Goal: Task Accomplishment & Management: Manage account settings

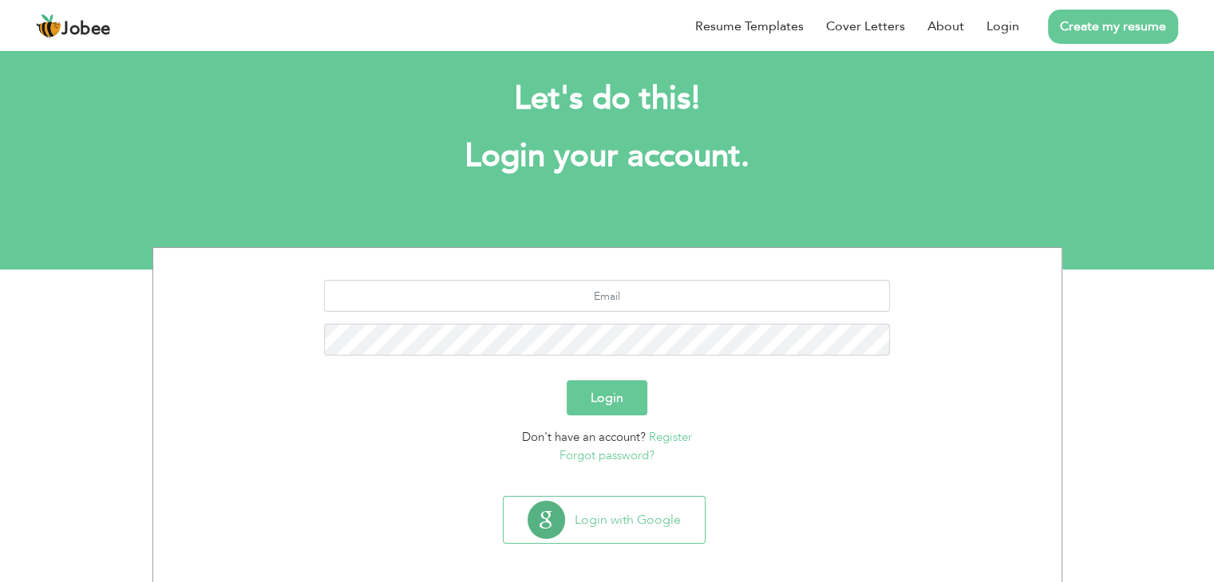
scroll to position [22, 0]
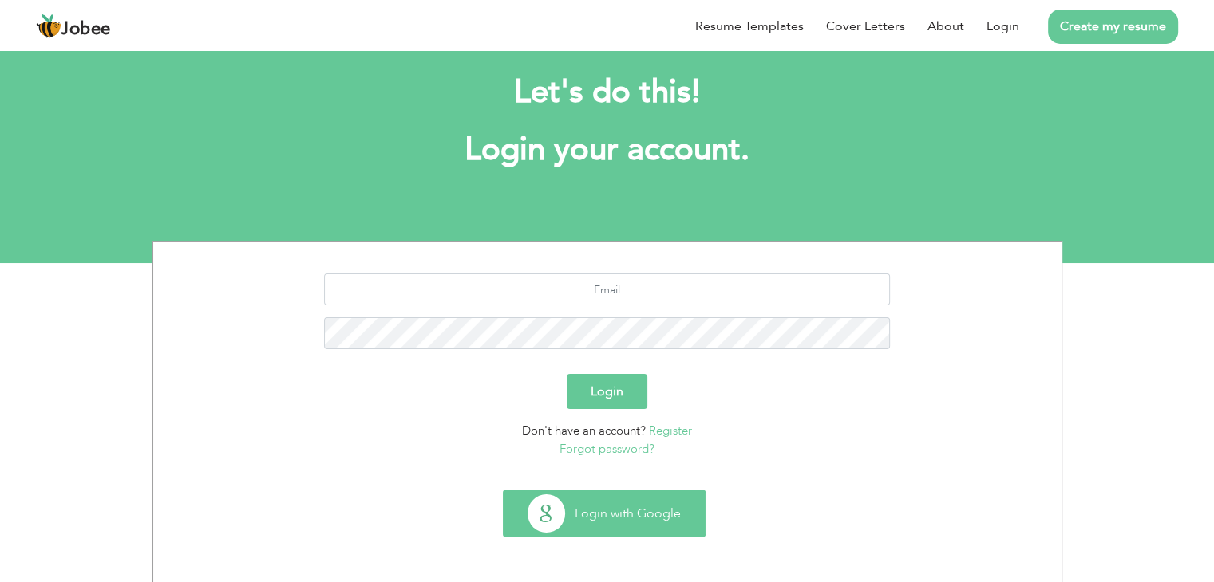
click at [630, 505] on button "Login with Google" at bounding box center [603, 514] width 201 height 46
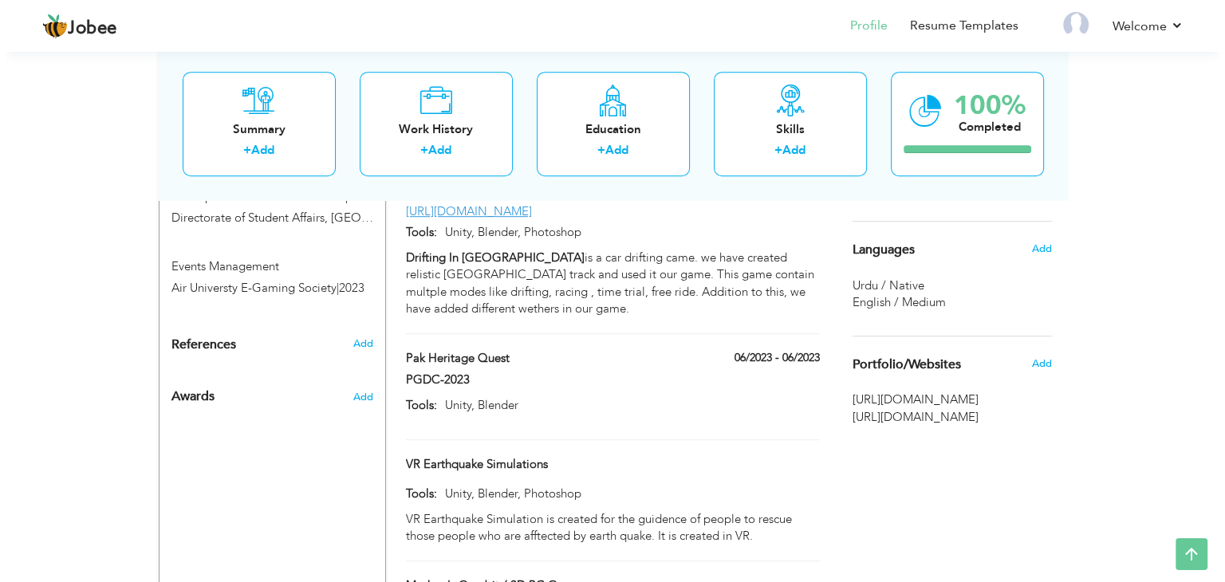
scroll to position [898, 0]
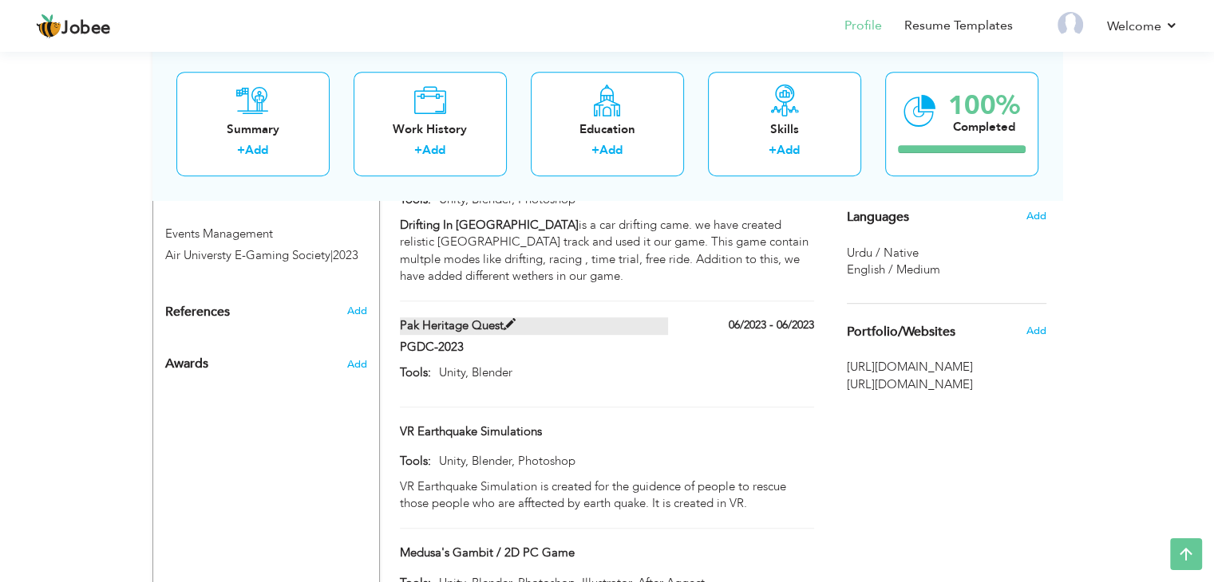
click at [518, 318] on label "Pak Heritage Quest" at bounding box center [534, 326] width 268 height 17
type input "Pak Heritage Quest"
type input "PGDC-2023"
type input "06/2023"
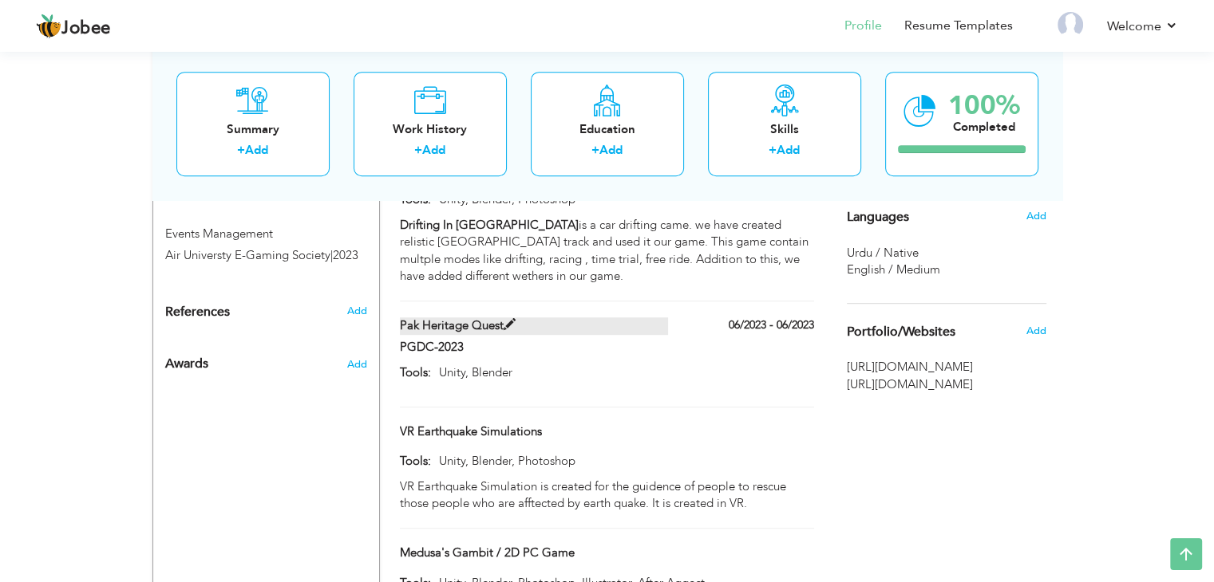
type input "Unity, Blender"
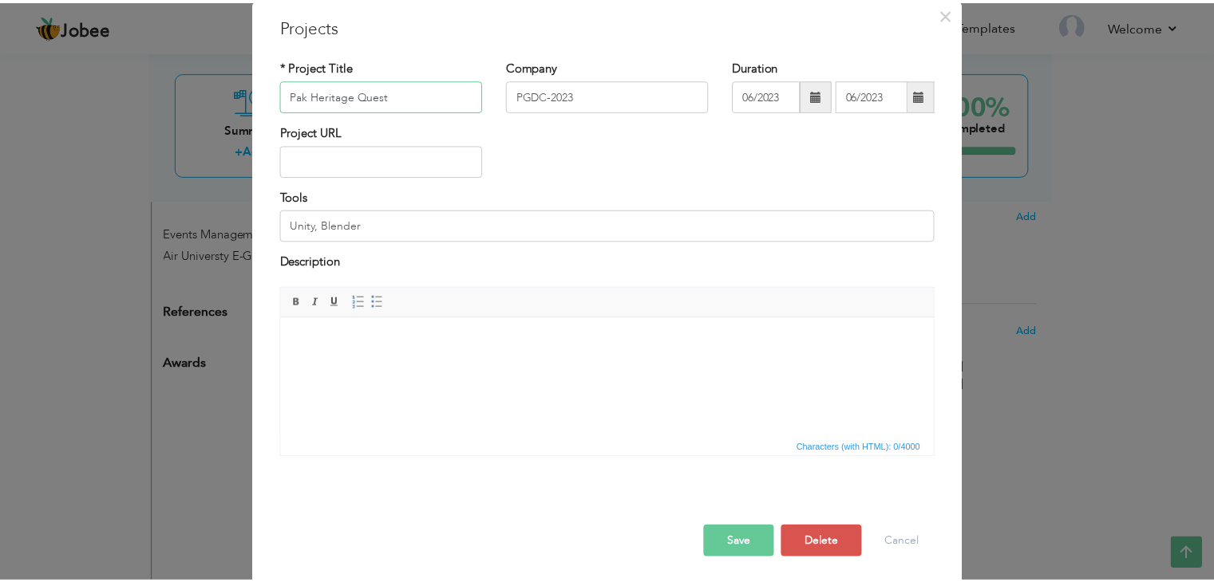
scroll to position [64, 0]
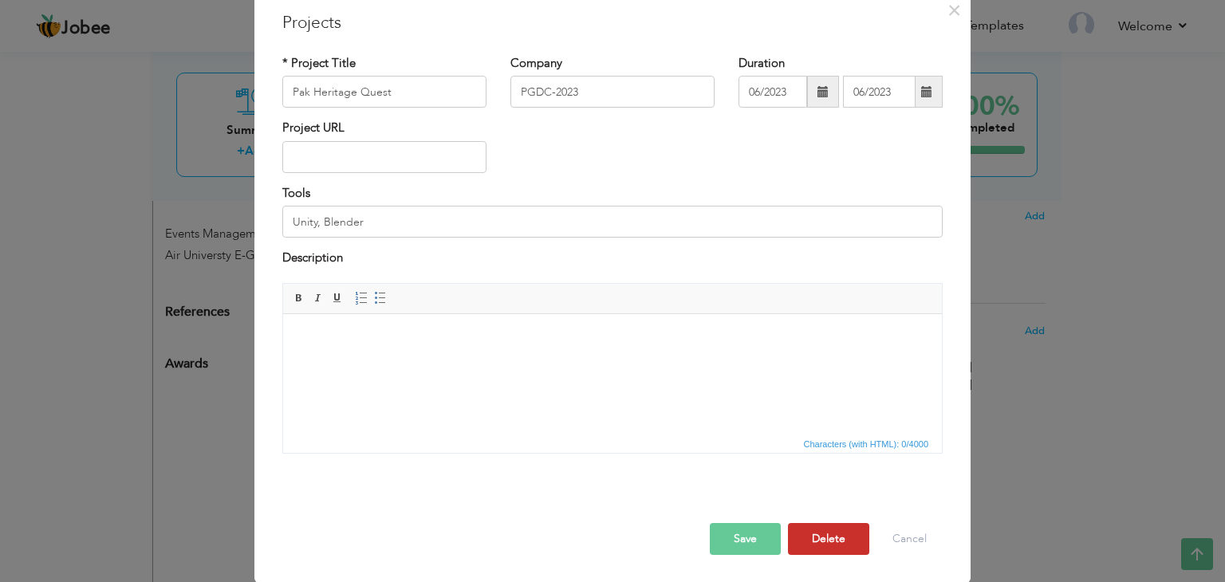
click at [835, 545] on button "Delete" at bounding box center [828, 539] width 81 height 32
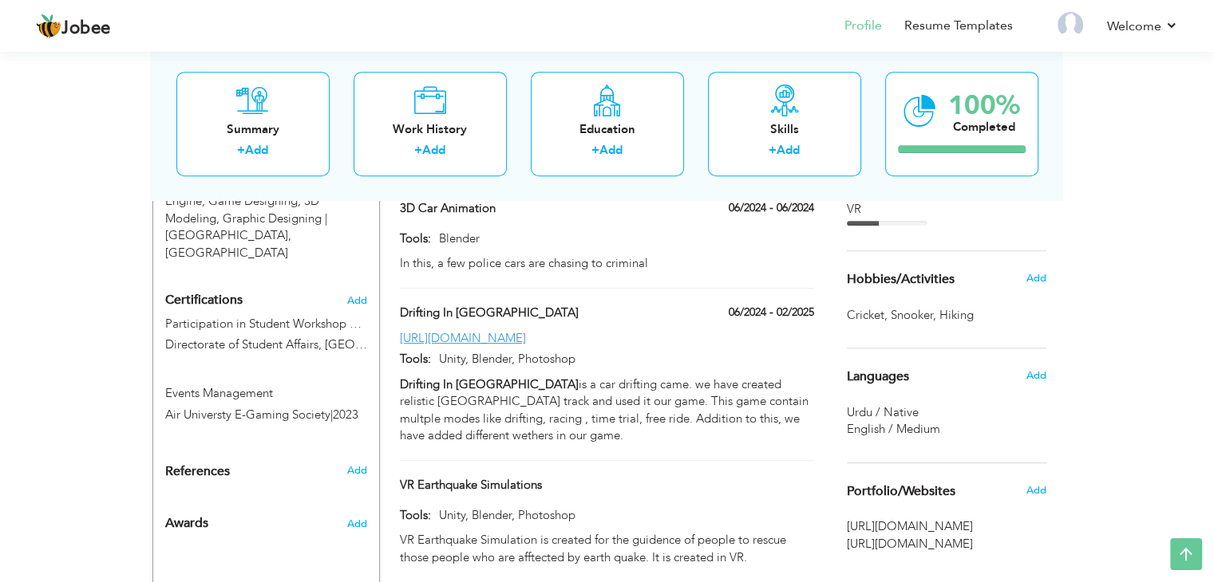
scroll to position [685, 0]
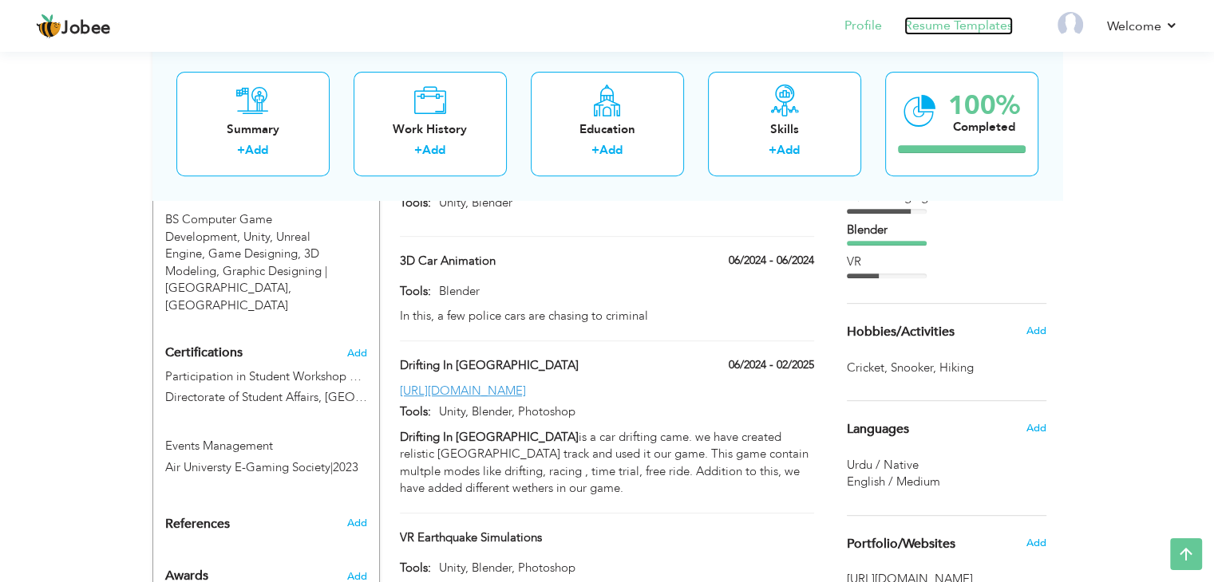
click at [937, 30] on link "Resume Templates" at bounding box center [958, 26] width 109 height 18
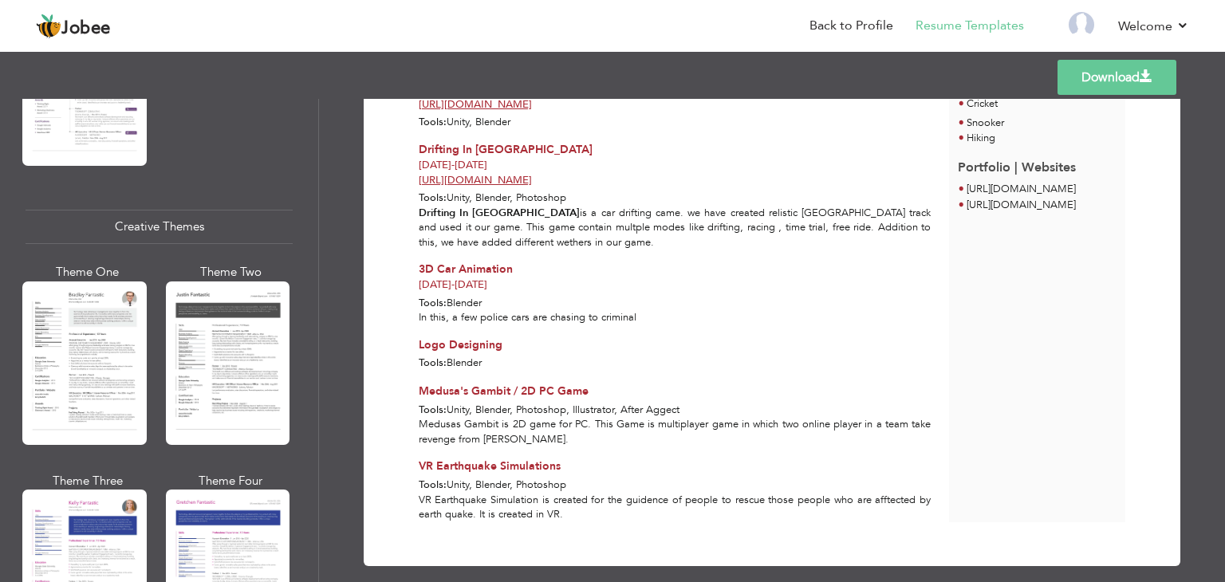
scroll to position [1915, 0]
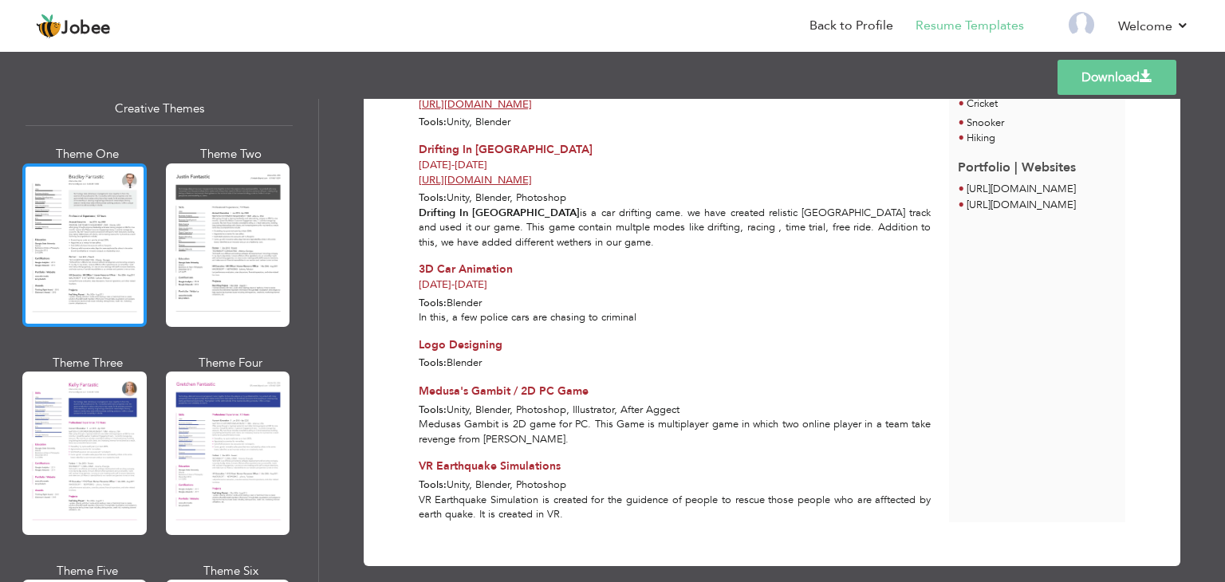
click at [101, 242] on div at bounding box center [84, 246] width 124 height 164
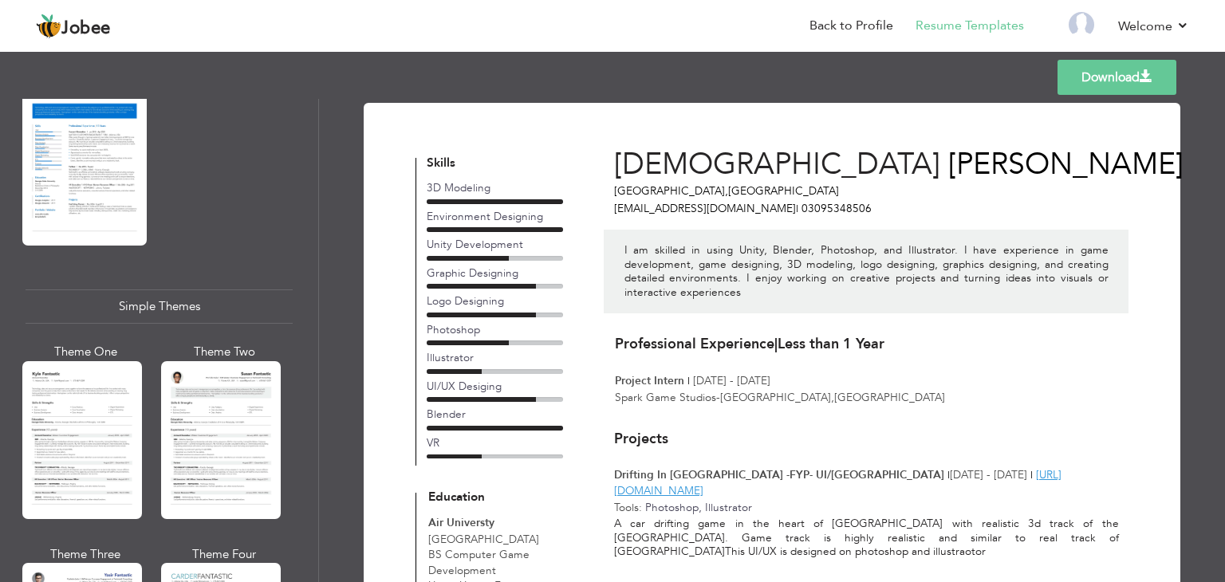
scroll to position [2772, 0]
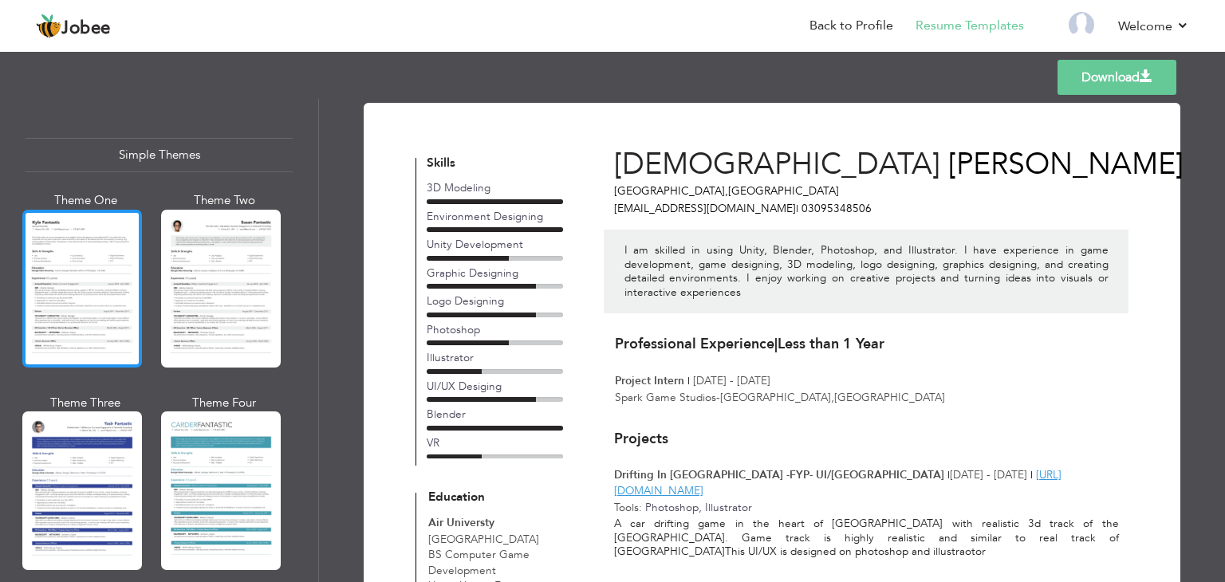
click at [79, 310] on div at bounding box center [82, 289] width 120 height 158
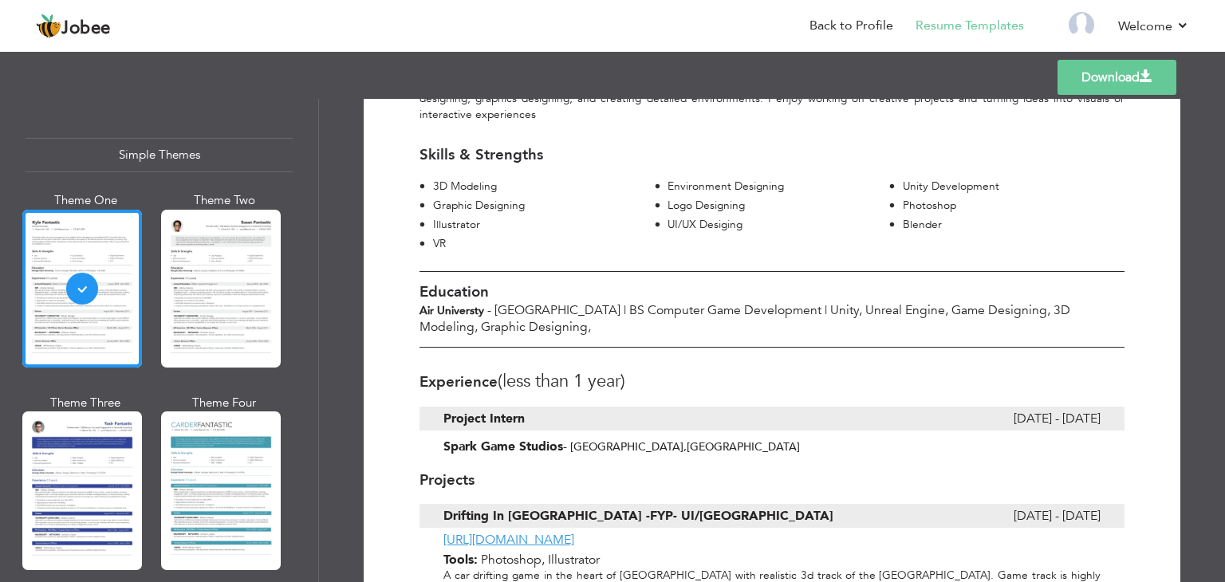
scroll to position [319, 0]
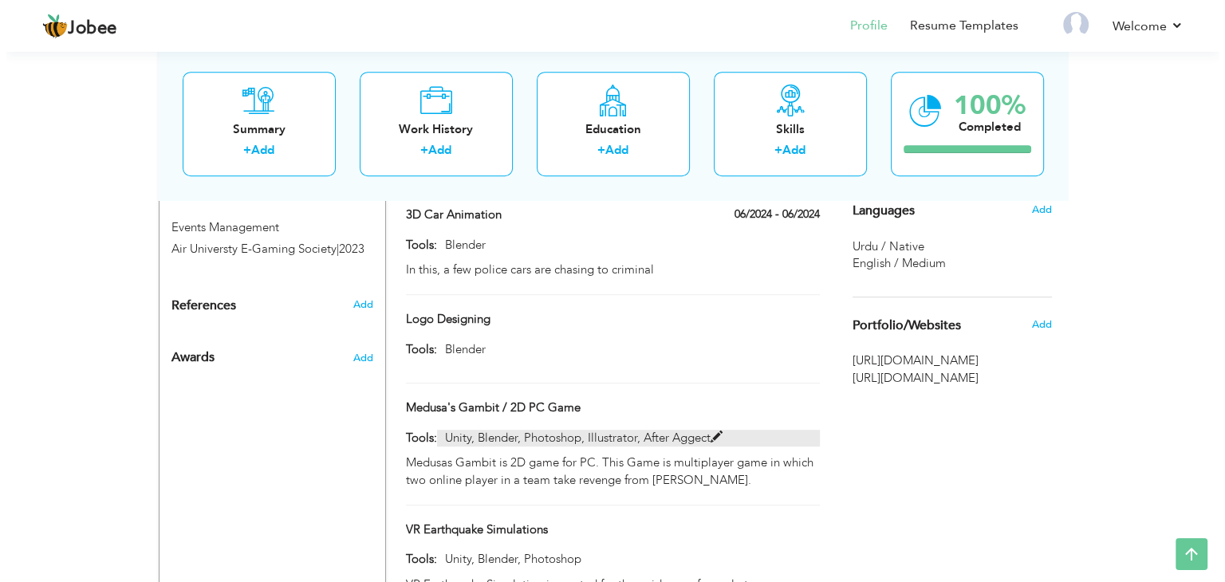
scroll to position [952, 0]
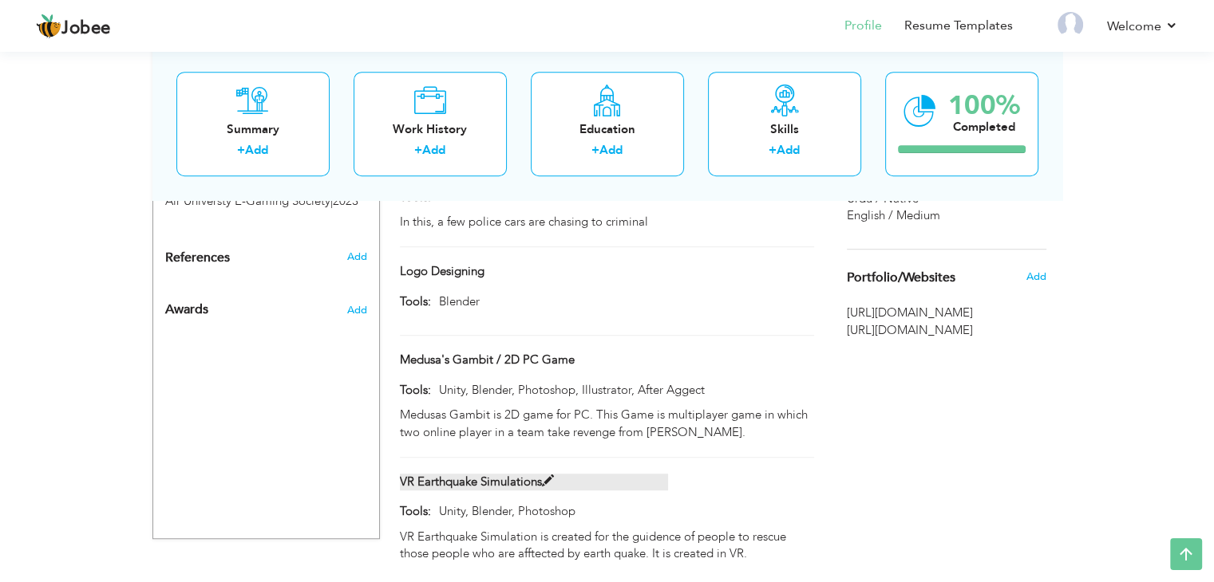
click at [527, 474] on label "VR Earthquake Simulations" at bounding box center [534, 482] width 268 height 17
type input "VR Earthquake Simulations"
type input "Unity, Blender, Photoshop"
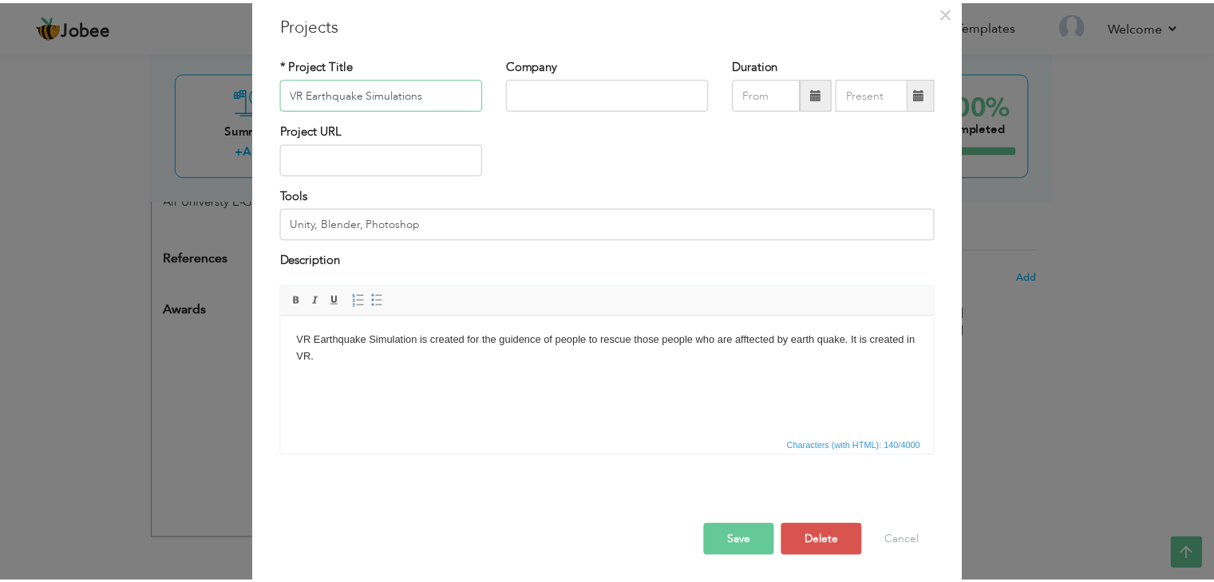
scroll to position [64, 0]
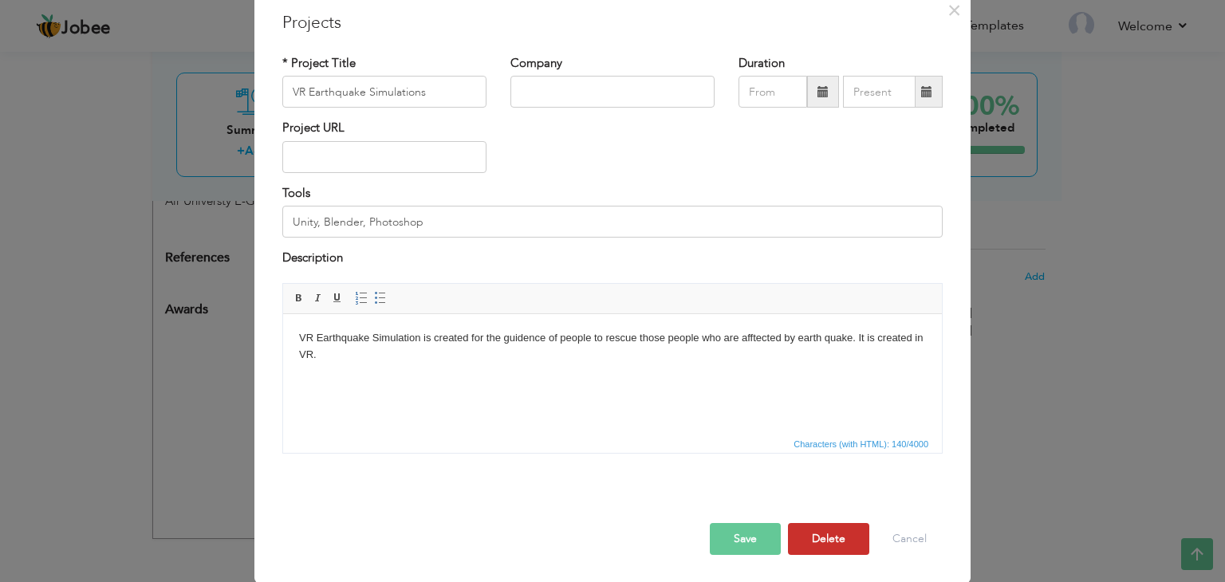
click at [824, 528] on button "Delete" at bounding box center [828, 539] width 81 height 32
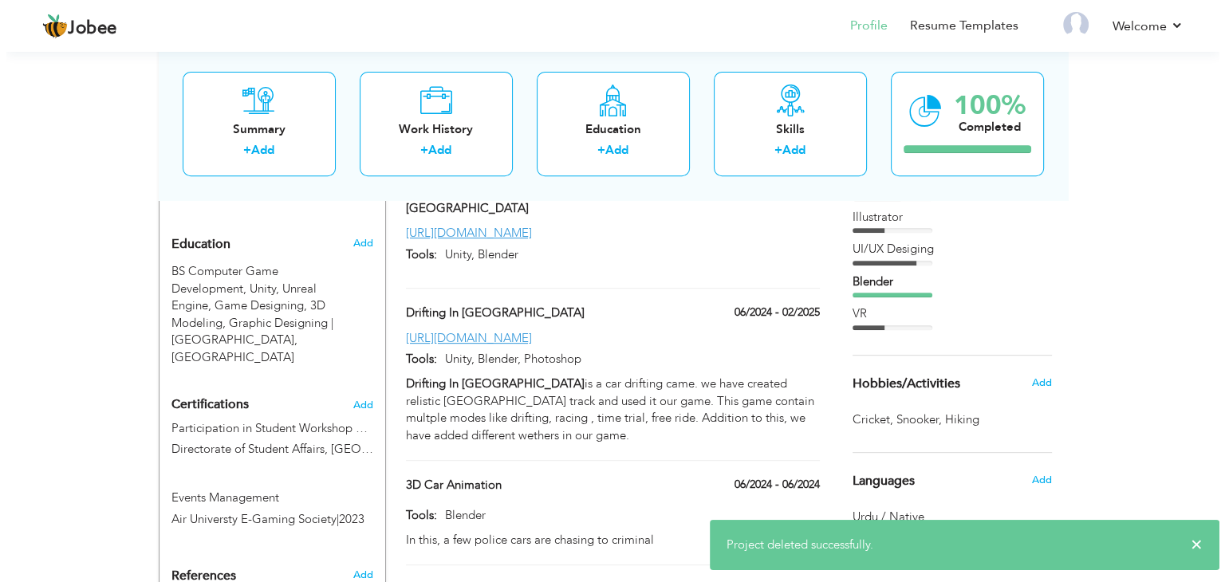
scroll to position [580, 0]
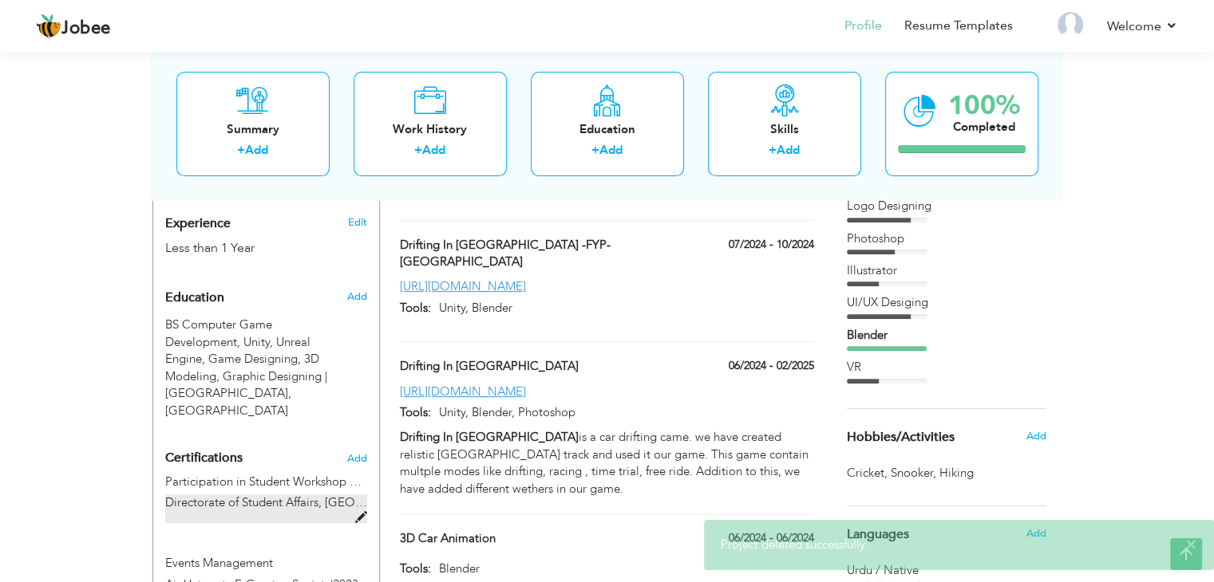
click at [274, 495] on span "Directorate of Student Affairs, [GEOGRAPHIC_DATA]" at bounding box center [306, 503] width 282 height 16
type input "Participation in Student Workshop Week"
type input "Directorate of Student Affairs, [GEOGRAPHIC_DATA]"
type input "2024"
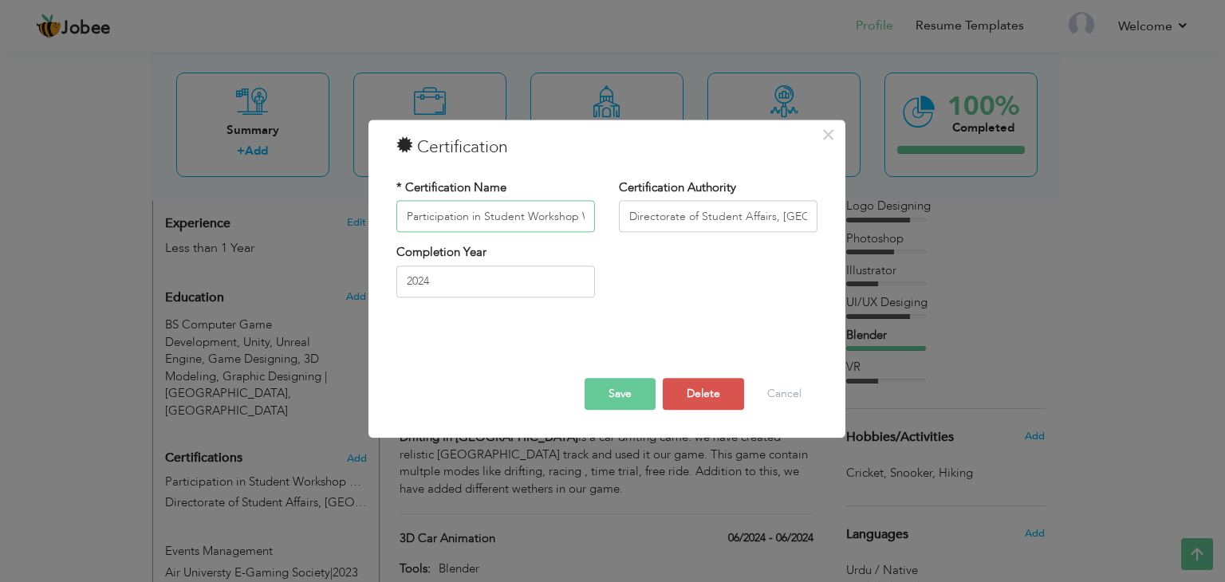
scroll to position [0, 22]
click at [739, 224] on input "Directorate of Student Affairs, Air Universty" at bounding box center [718, 217] width 199 height 32
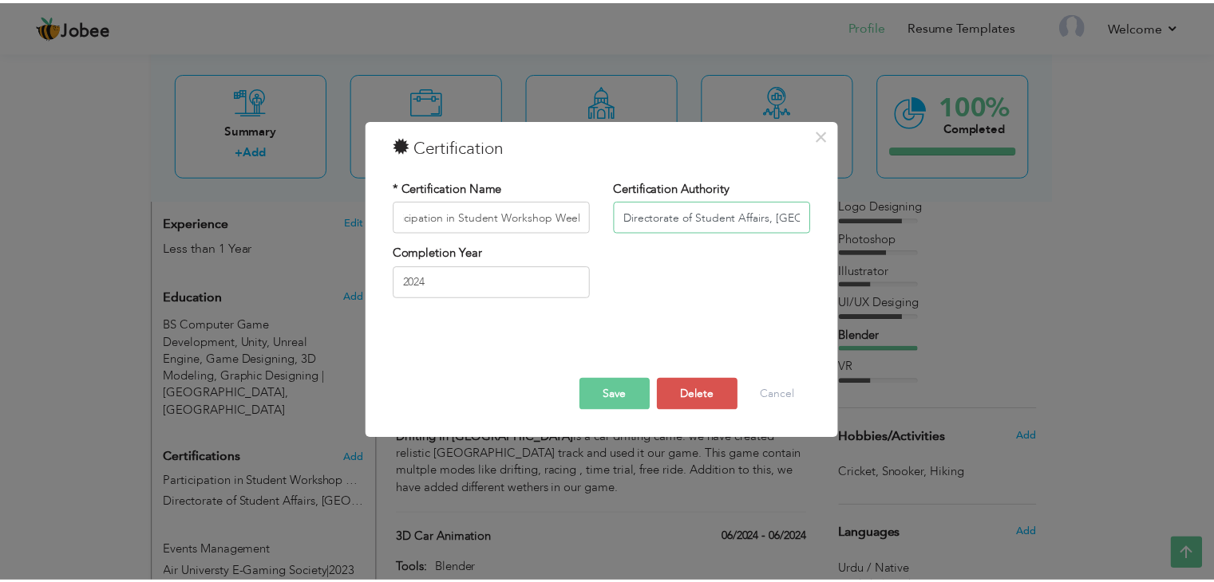
scroll to position [0, 0]
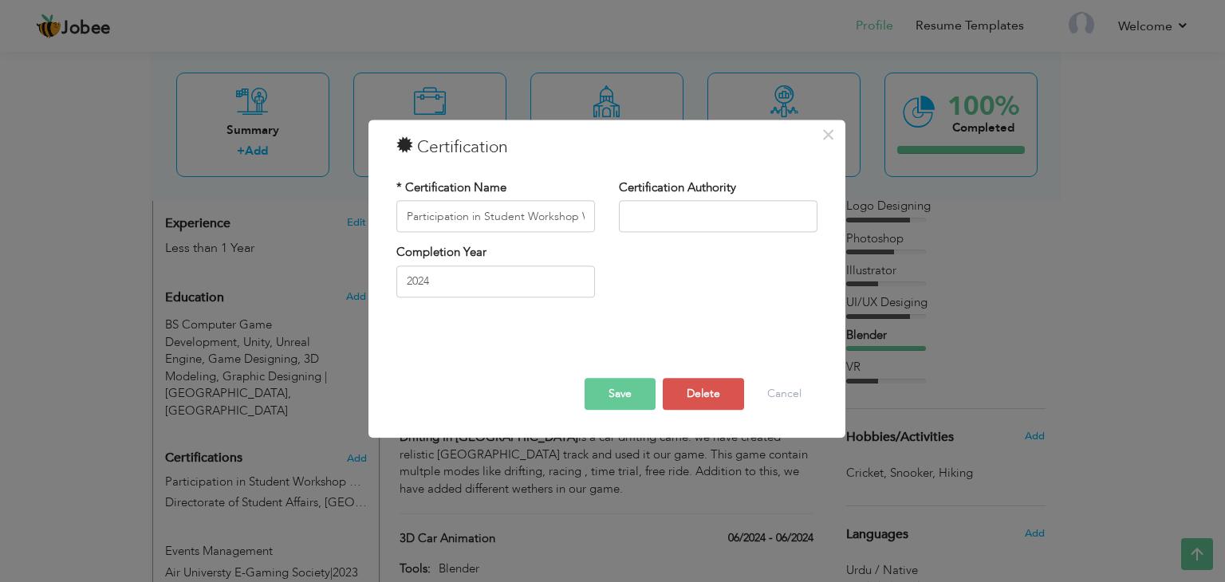
click at [602, 390] on button "Save" at bounding box center [620, 395] width 71 height 32
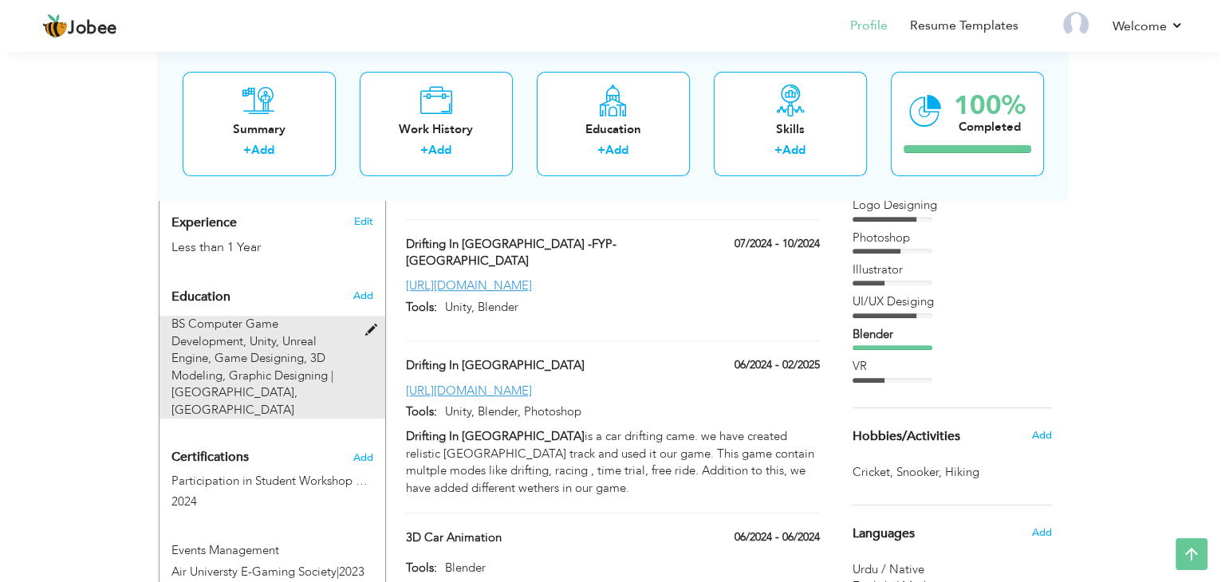
scroll to position [580, 0]
click at [267, 385] on span "[GEOGRAPHIC_DATA], [GEOGRAPHIC_DATA]" at bounding box center [228, 401] width 126 height 33
type input "BS Computer Game Development"
type input "Unity, Unreal Engine, Game Designing, 3D Modeling, Graphic Designing"
type input "Air Universty"
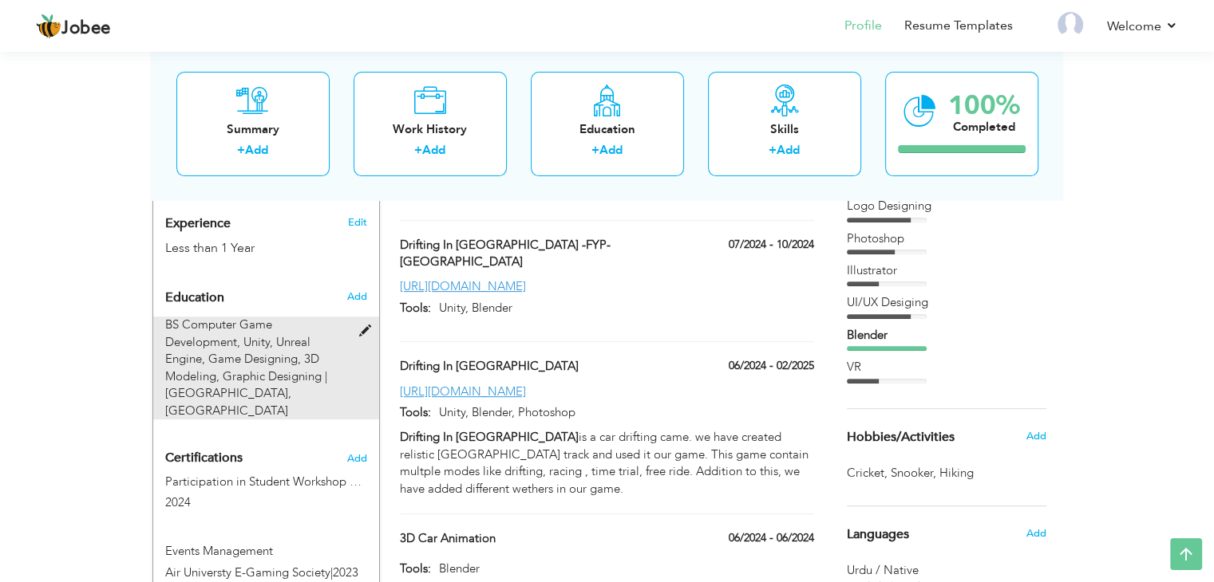
radio input "true"
type input "[GEOGRAPHIC_DATA]"
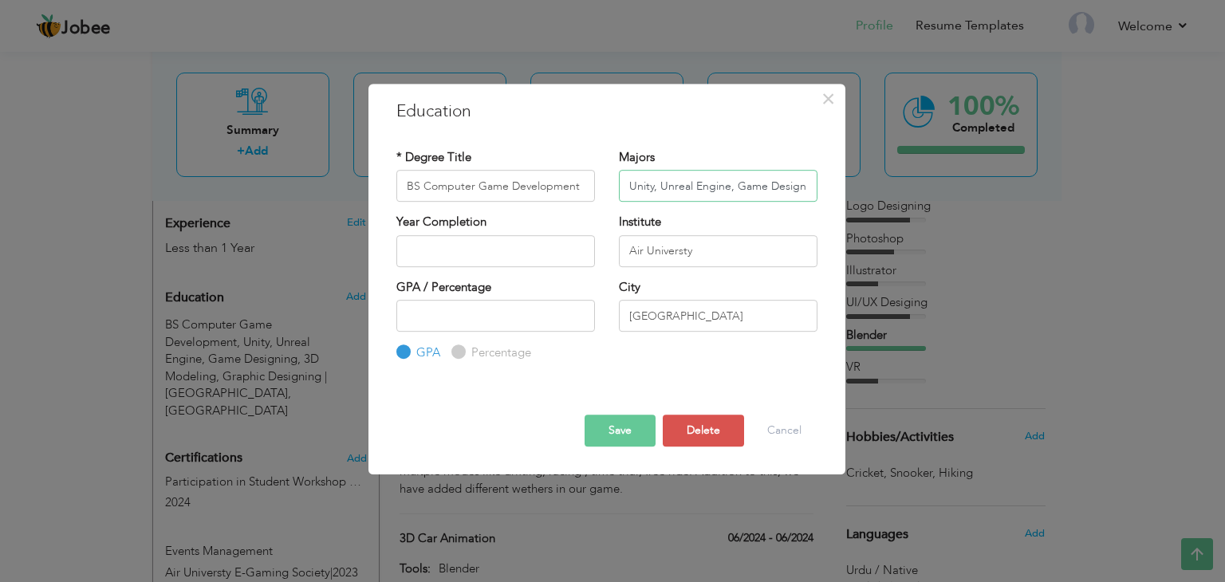
drag, startPoint x: 654, startPoint y: 187, endPoint x: 726, endPoint y: 191, distance: 71.9
click at [726, 191] on input "Unity, Unreal Engine, Game Designing, 3D Modeling, Graphic Designing" at bounding box center [718, 186] width 199 height 32
type input "Unity, Game Designing, 3D Modeling, Graphic Designing"
click at [637, 425] on button "Save" at bounding box center [620, 431] width 71 height 32
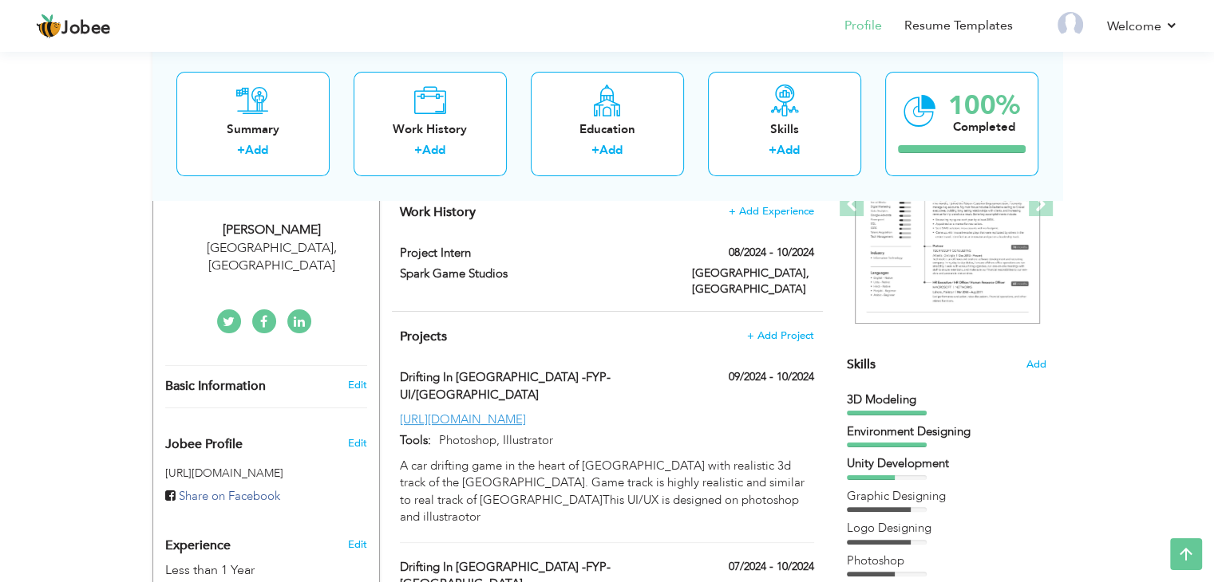
scroll to position [420, 0]
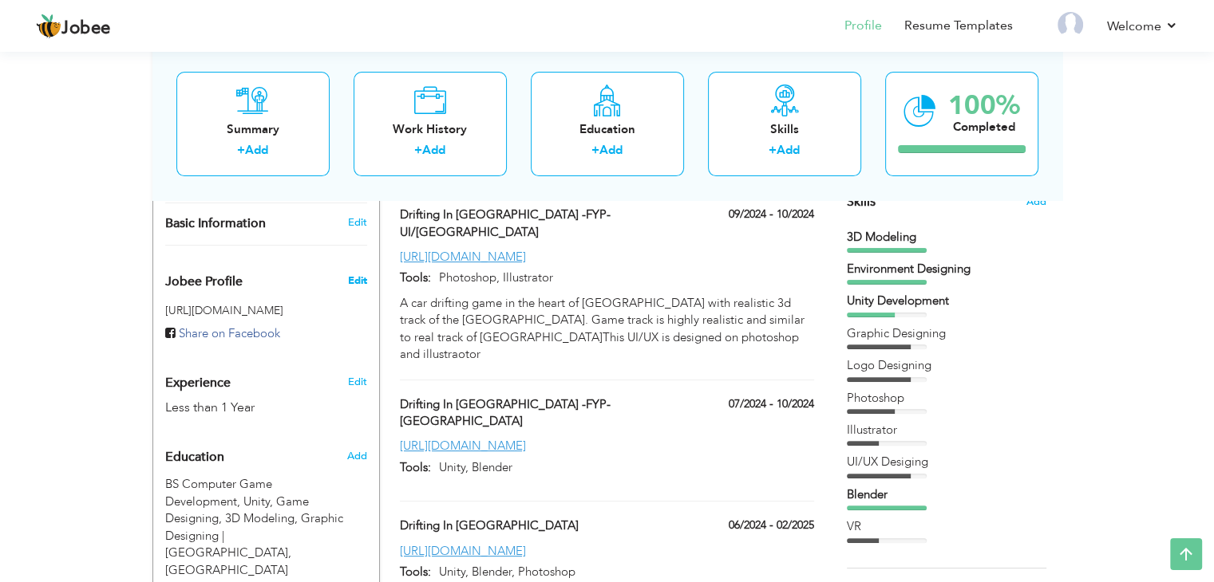
click at [353, 274] on span "Edit" at bounding box center [356, 281] width 19 height 14
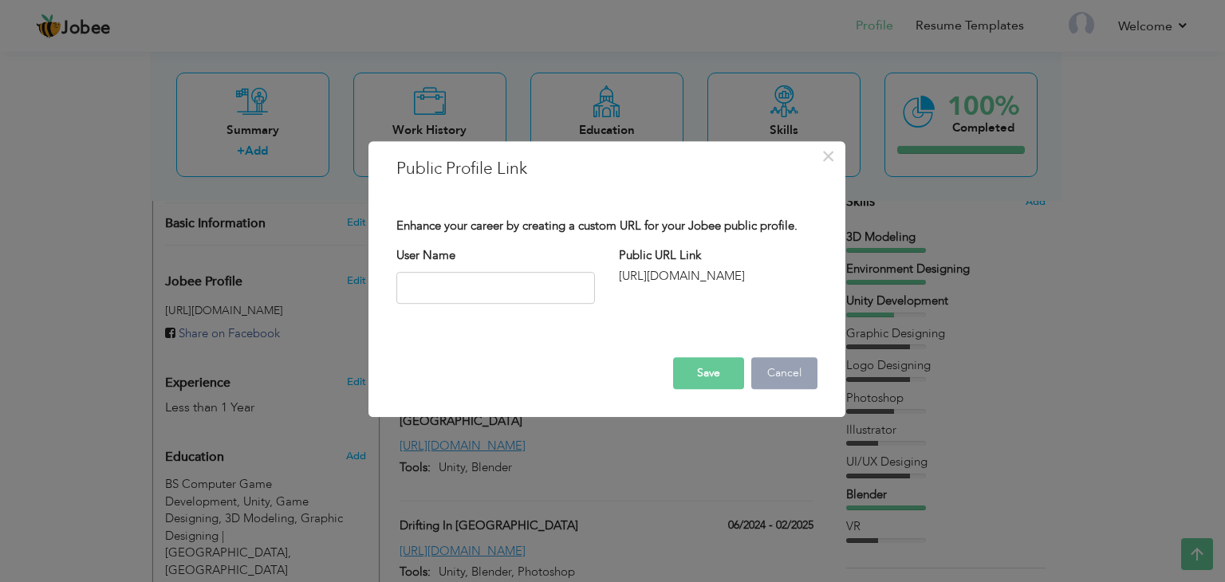
click at [788, 375] on button "Cancel" at bounding box center [785, 373] width 66 height 32
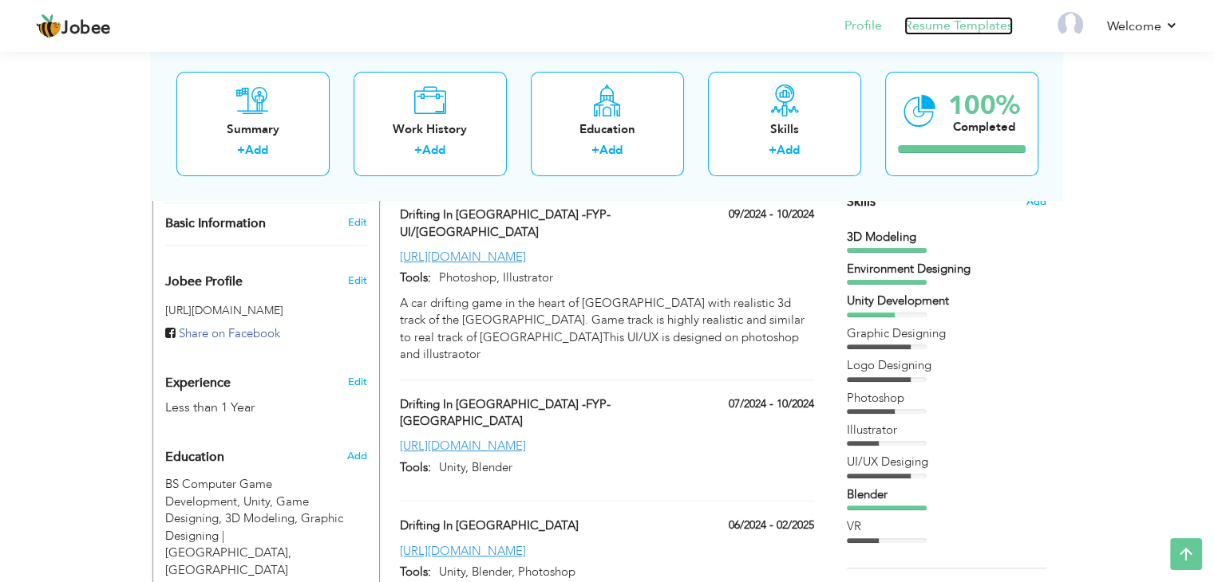
click at [993, 23] on link "Resume Templates" at bounding box center [958, 26] width 109 height 18
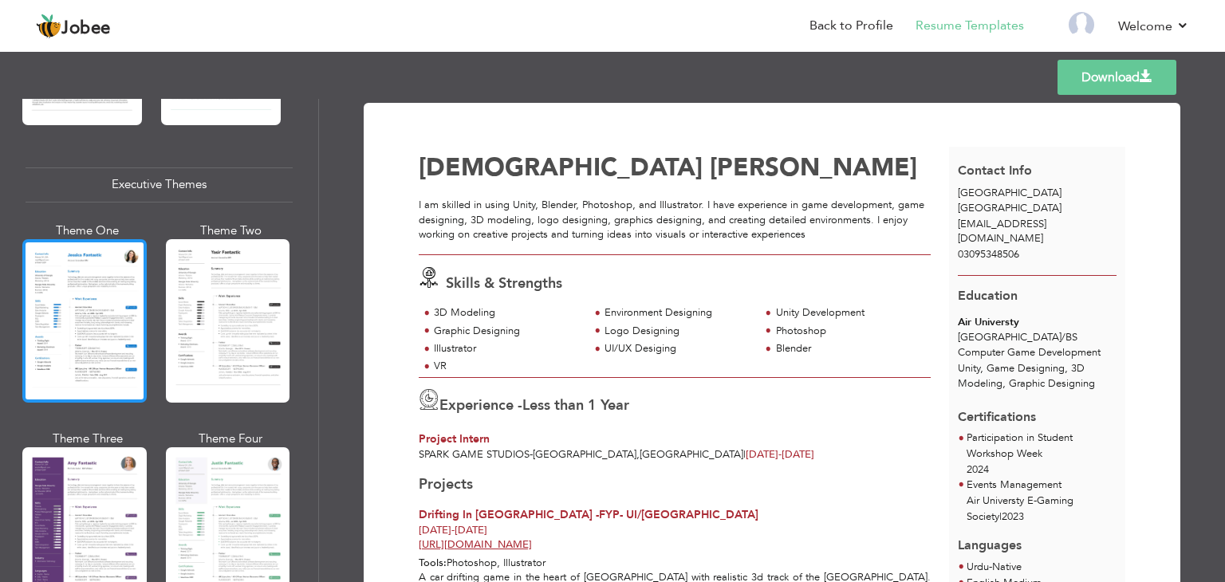
scroll to position [1117, 0]
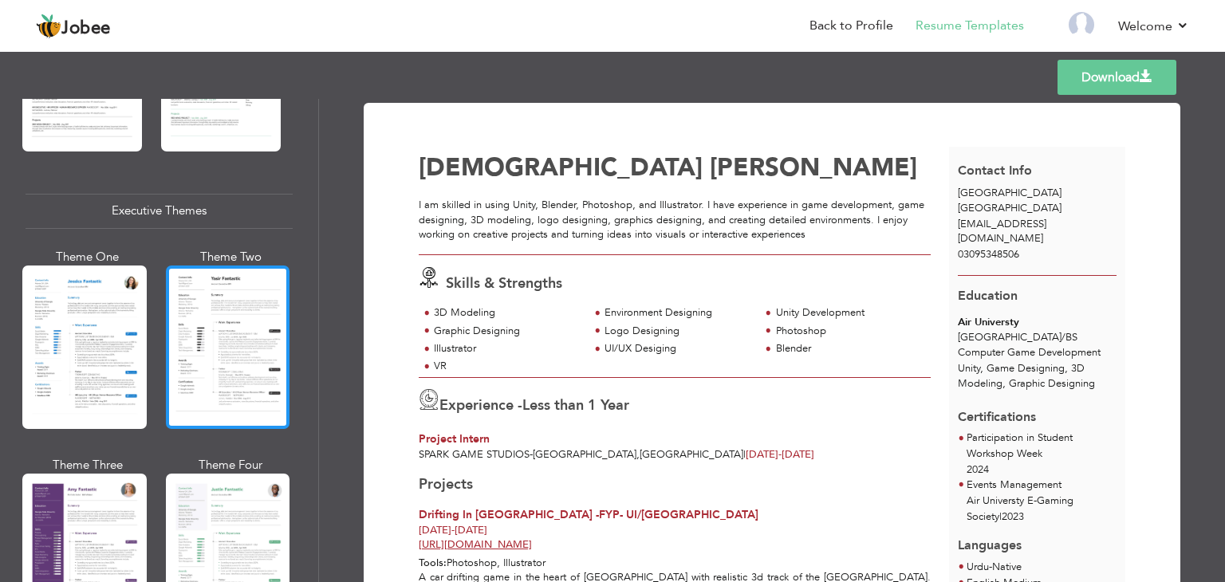
click at [221, 345] on div at bounding box center [228, 348] width 124 height 164
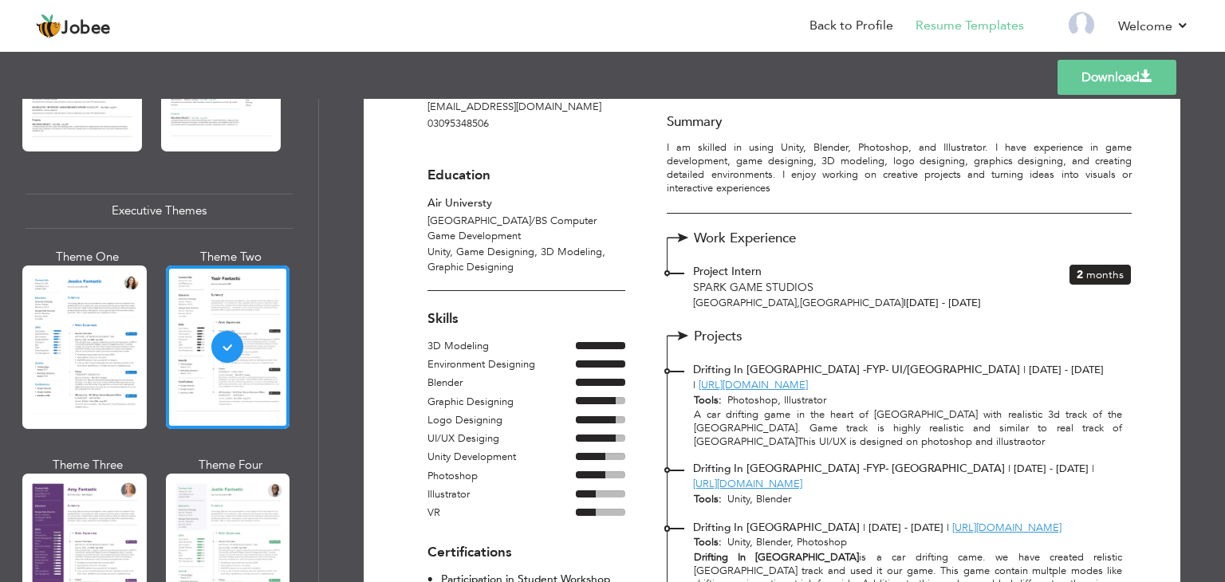
scroll to position [53, 0]
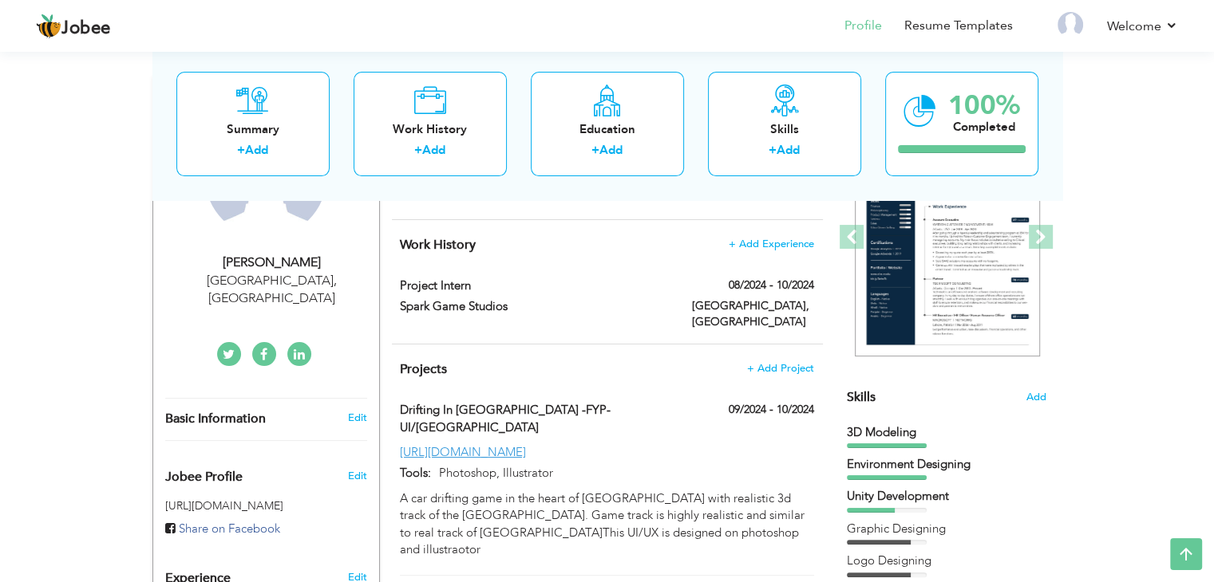
scroll to position [154, 0]
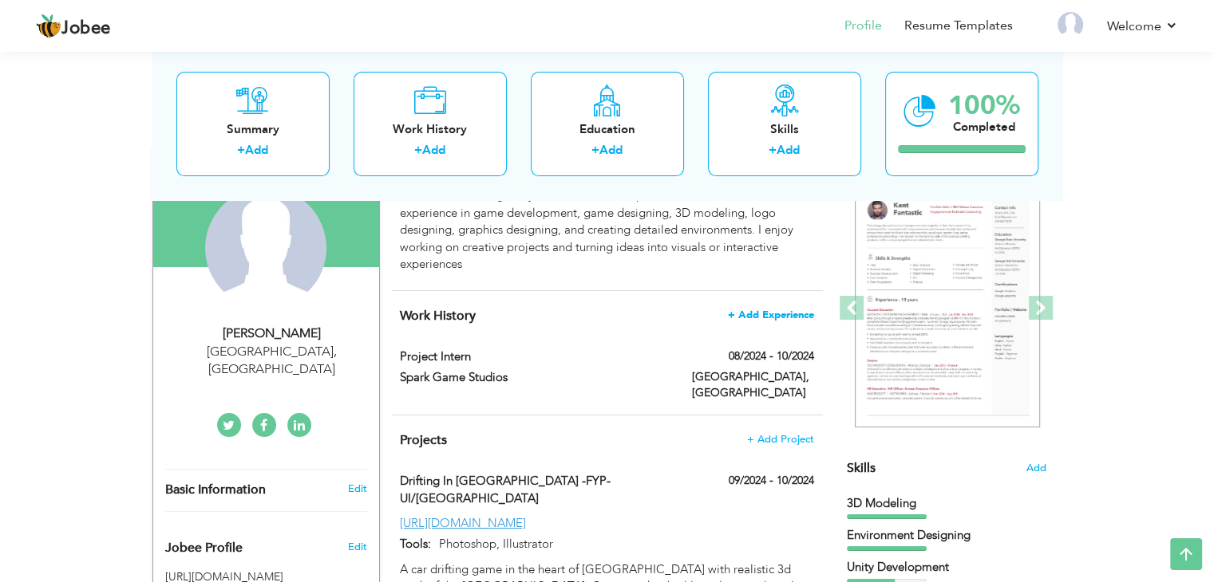
click at [750, 313] on span "+ Add Experience" at bounding box center [771, 315] width 86 height 11
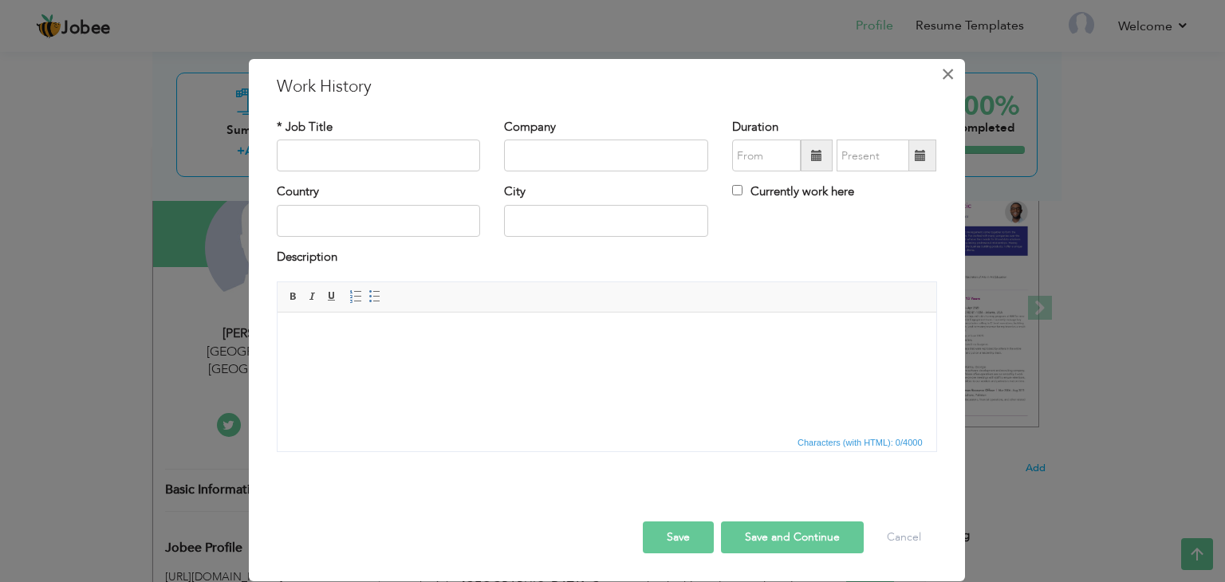
click at [951, 82] on span "×" at bounding box center [948, 74] width 14 height 29
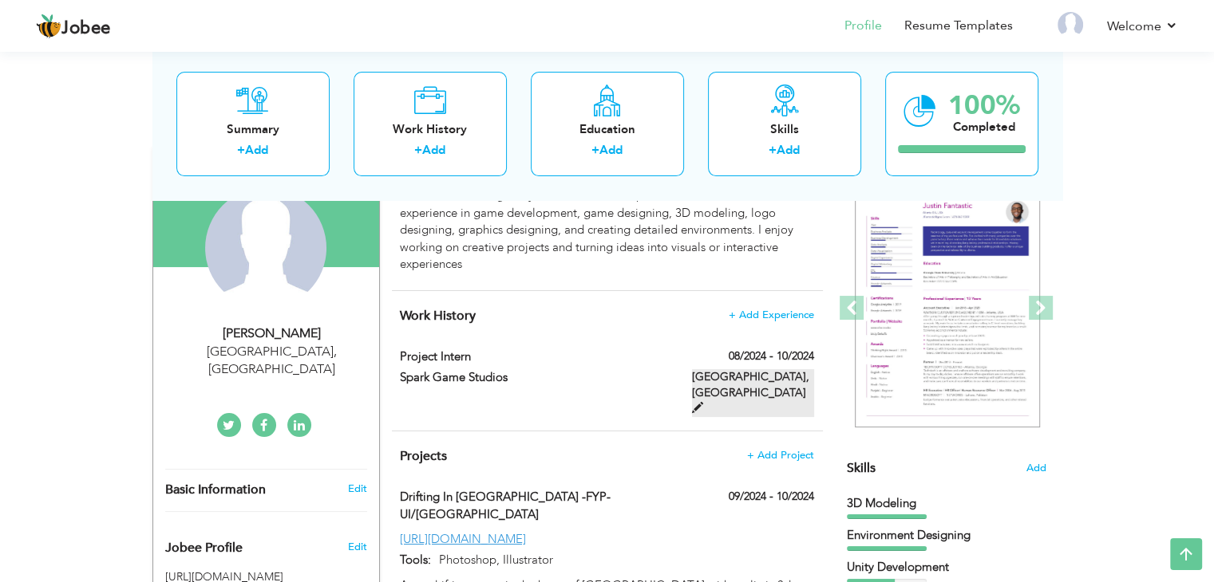
click at [703, 402] on span at bounding box center [697, 407] width 11 height 11
type input "Project Intern"
type input "Spark Game Studios"
type input "08/2024"
type input "10/2024"
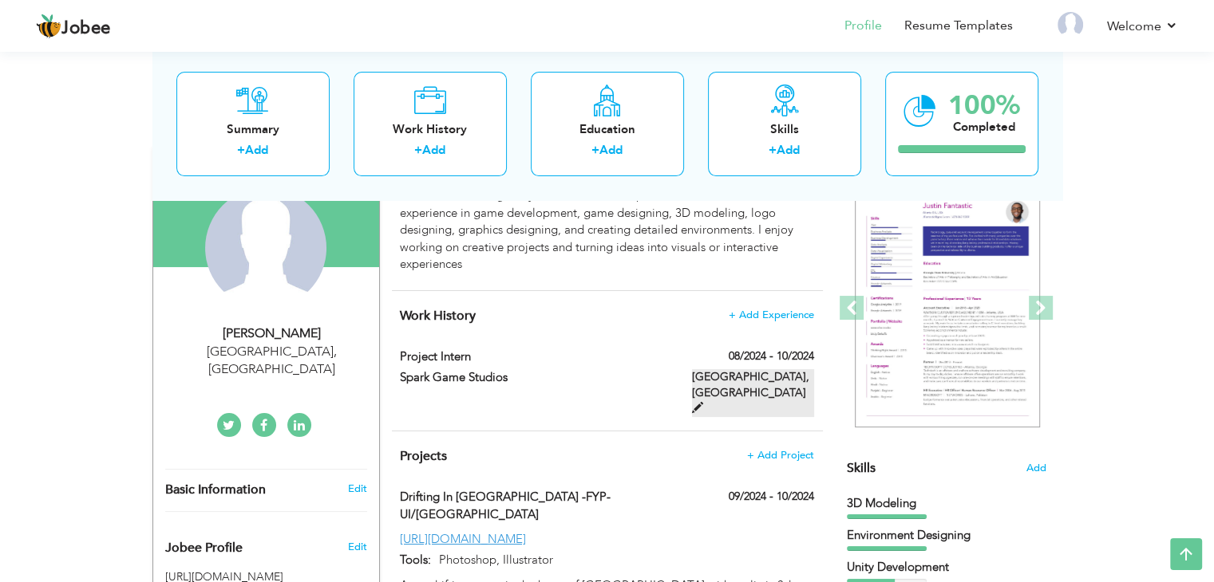
type input "[GEOGRAPHIC_DATA]"
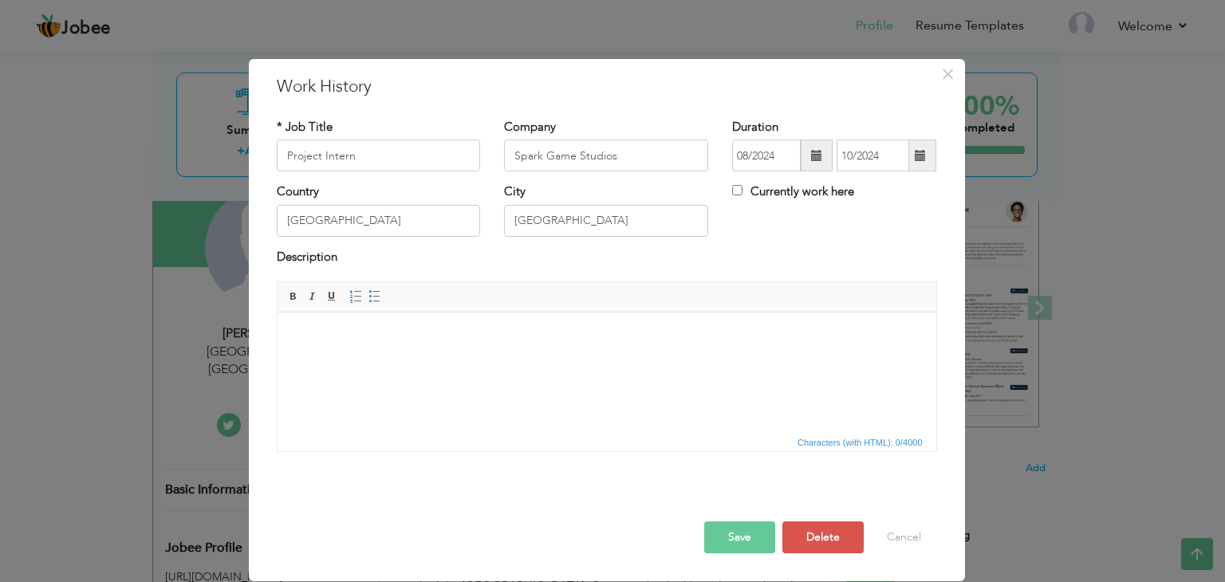
click at [350, 329] on body at bounding box center [606, 337] width 627 height 17
click at [803, 348] on html "I worked a sa 3D modeler at [GEOGRAPHIC_DATA], where I contibuted to a car drif…" at bounding box center [606, 337] width 659 height 49
drag, startPoint x: 373, startPoint y: 158, endPoint x: 211, endPoint y: 160, distance: 162.0
click at [215, 162] on div "× Work History * Job Title Project Intern Company Spark Game Studios City" at bounding box center [612, 291] width 1225 height 582
type input "£"
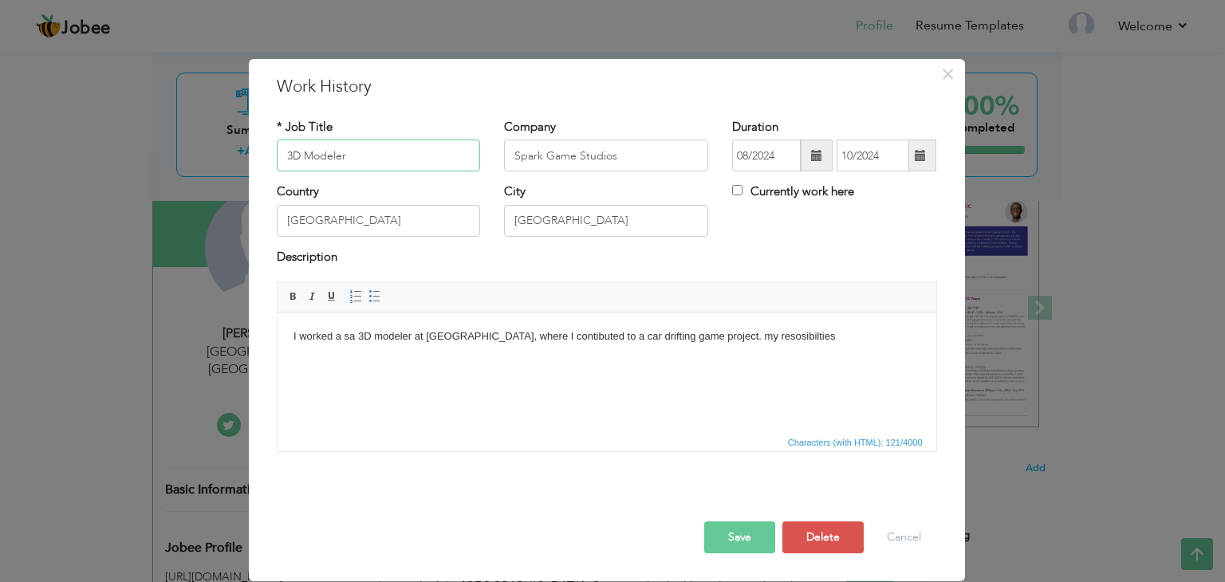
type input "3D Modeler"
click at [855, 341] on body "I worked a sa 3D modeler at Spark Gmae Studios, where I contibuted to a car dri…" at bounding box center [606, 337] width 627 height 17
drag, startPoint x: 634, startPoint y: 316, endPoint x: -1, endPoint y: 283, distance: 635.9
click at [277, 313] on html "I worked a sa 3D modeler at Spark Gmae Studios, where I contibuted to a car dri…" at bounding box center [606, 337] width 659 height 49
drag, startPoint x: 639, startPoint y: 337, endPoint x: 63, endPoint y: 266, distance: 580.4
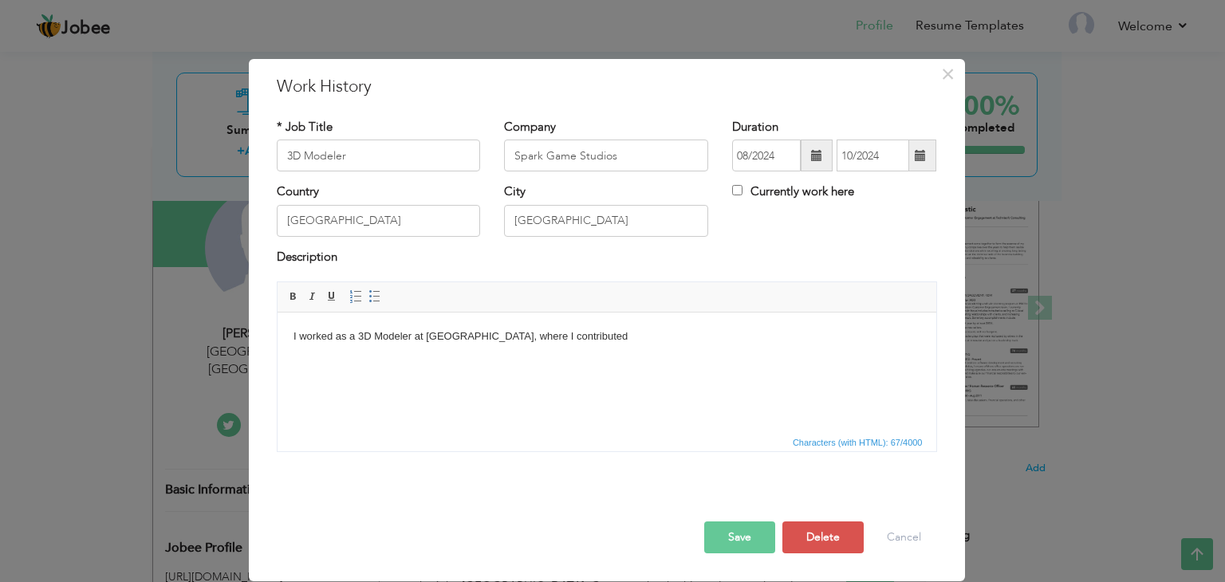
click at [277, 313] on html "I worked as a 3D Modeler at Spark Game Studios, where I contributed" at bounding box center [606, 337] width 659 height 49
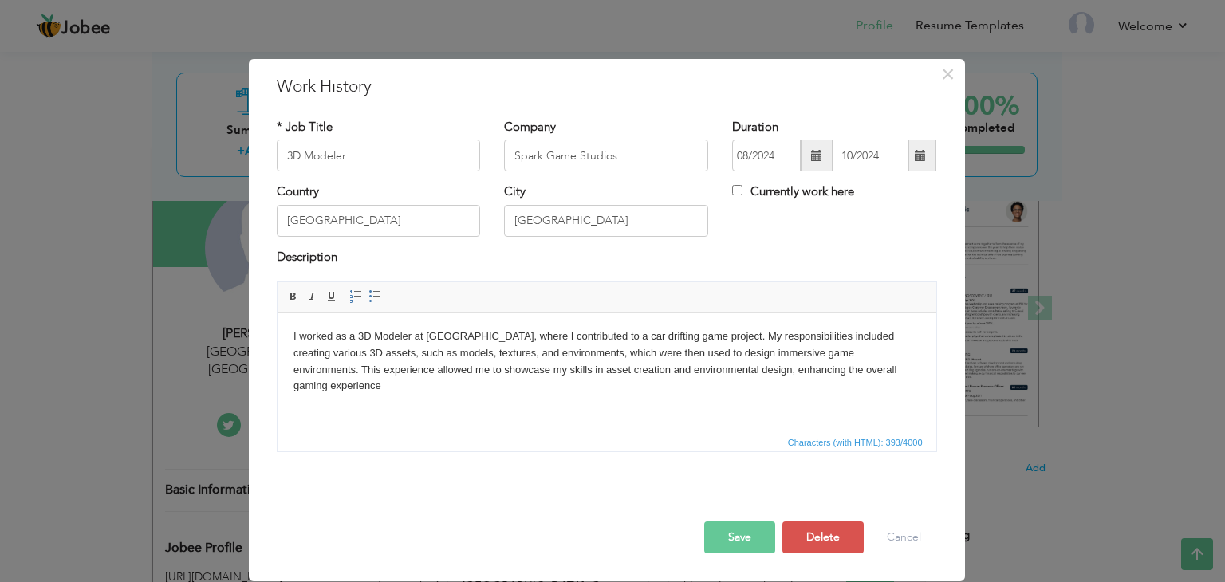
drag, startPoint x: 776, startPoint y: 398, endPoint x: 791, endPoint y: 375, distance: 27.2
click at [791, 375] on html "I worked as a 3D Modeler at Spark Game Studios, where I contributed to a car dr…" at bounding box center [606, 362] width 659 height 98
click at [622, 354] on body "I worked as a 3D Modeler at Spark Game Studios, where I contributed to a car dr…" at bounding box center [606, 353] width 627 height 49
click at [749, 531] on button "Save" at bounding box center [739, 538] width 71 height 32
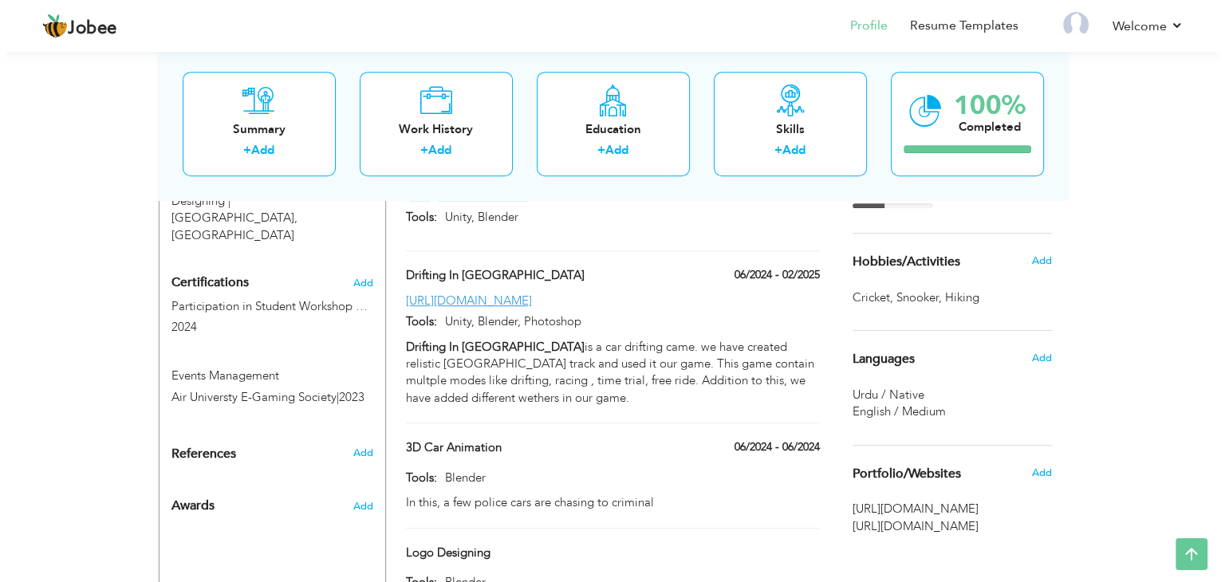
scroll to position [862, 0]
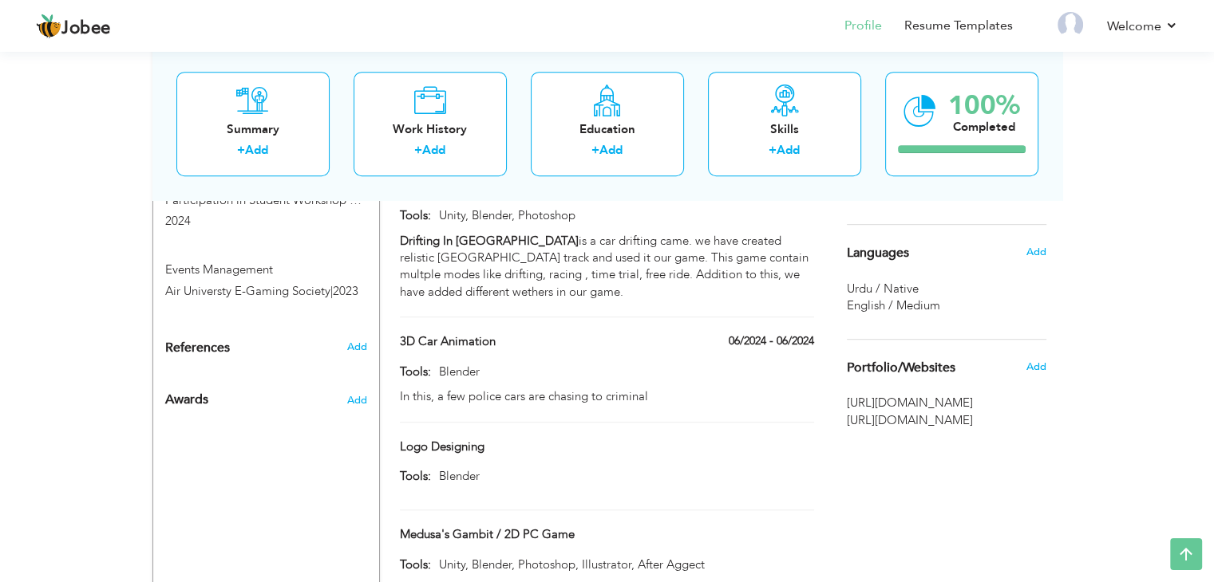
click at [741, 439] on div "Logo Designing" at bounding box center [606, 449] width 437 height 21
type input "Logo Designing"
type input "Blender"
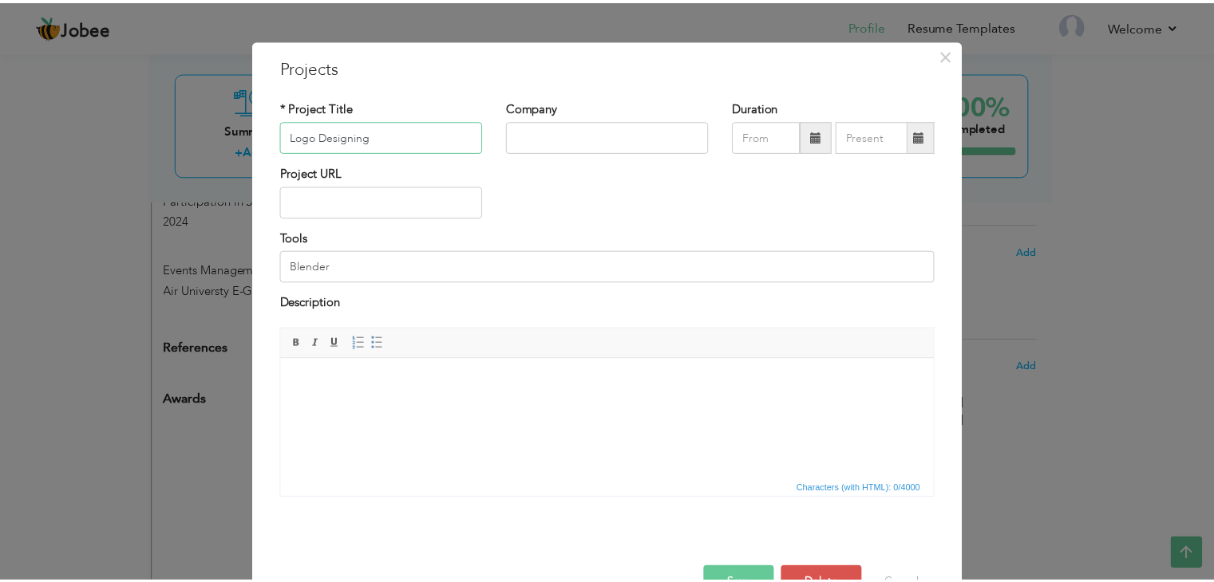
scroll to position [64, 0]
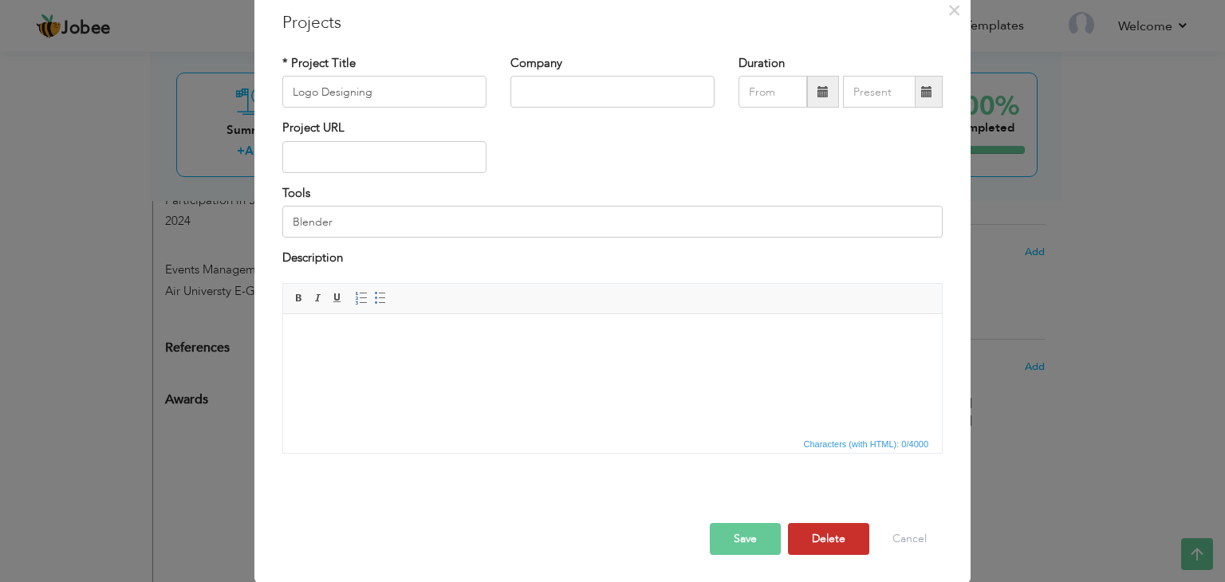
click at [827, 538] on button "Delete" at bounding box center [828, 539] width 81 height 32
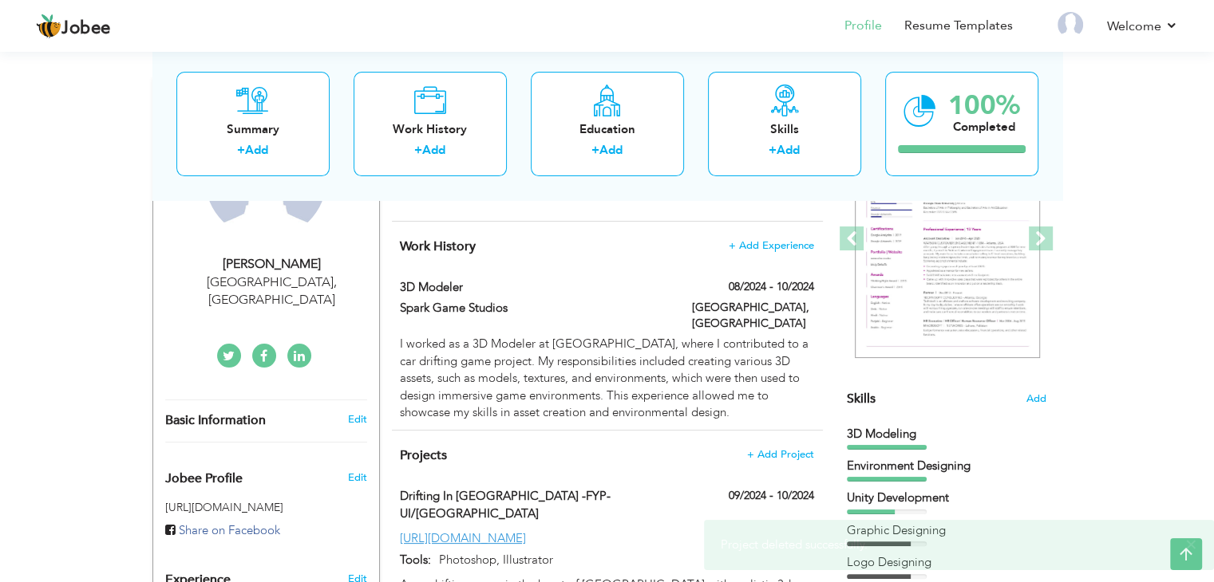
scroll to position [10, 0]
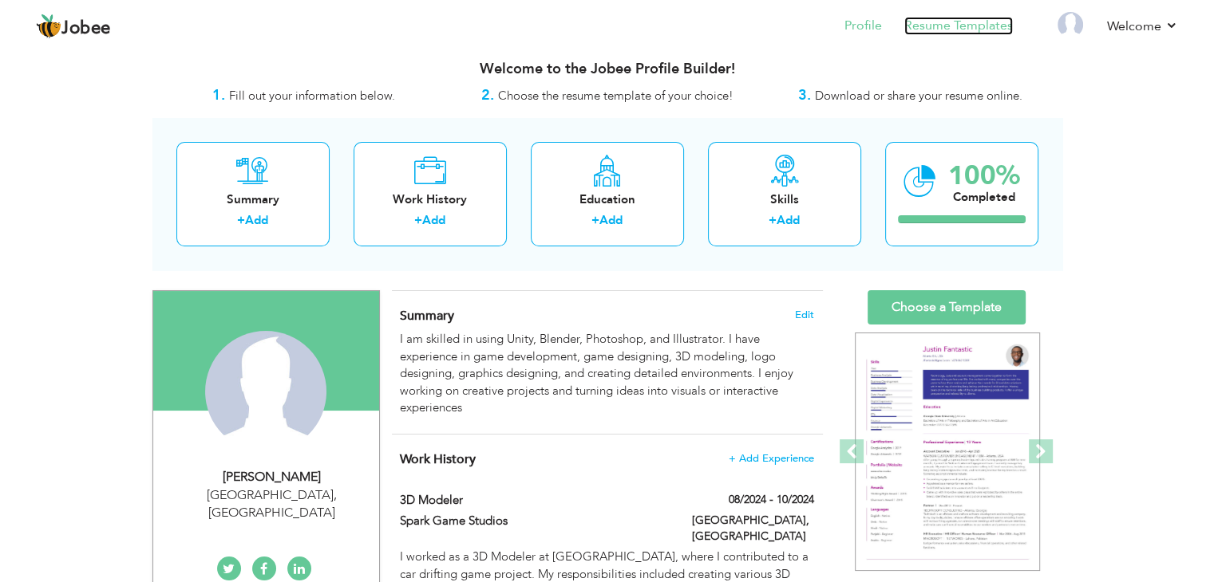
click at [973, 17] on link "Resume Templates" at bounding box center [958, 26] width 109 height 18
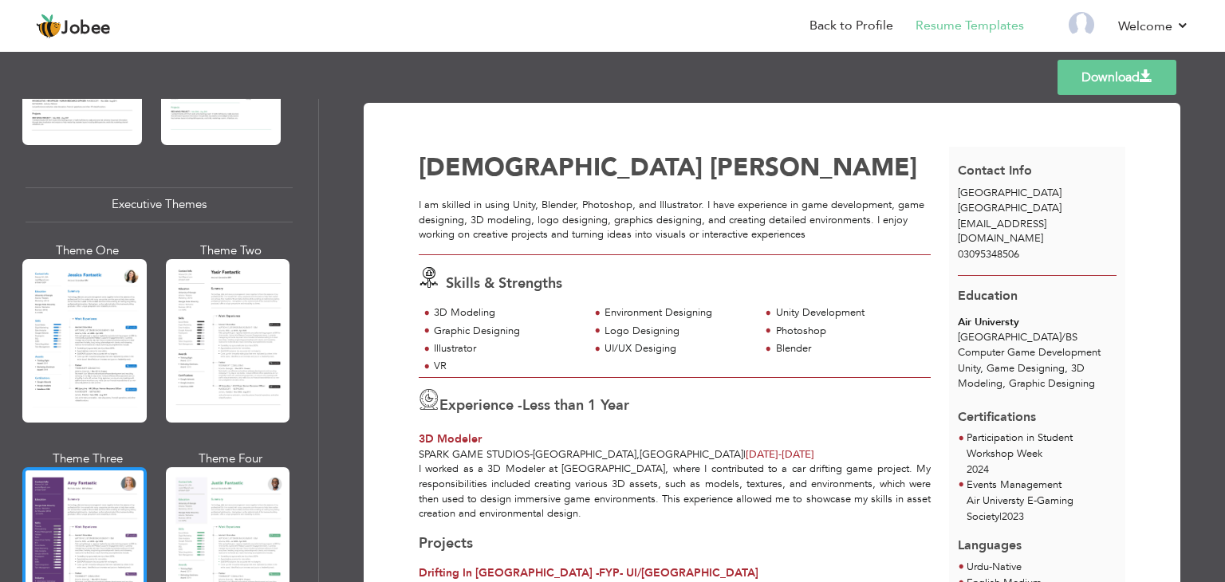
scroll to position [1223, 0]
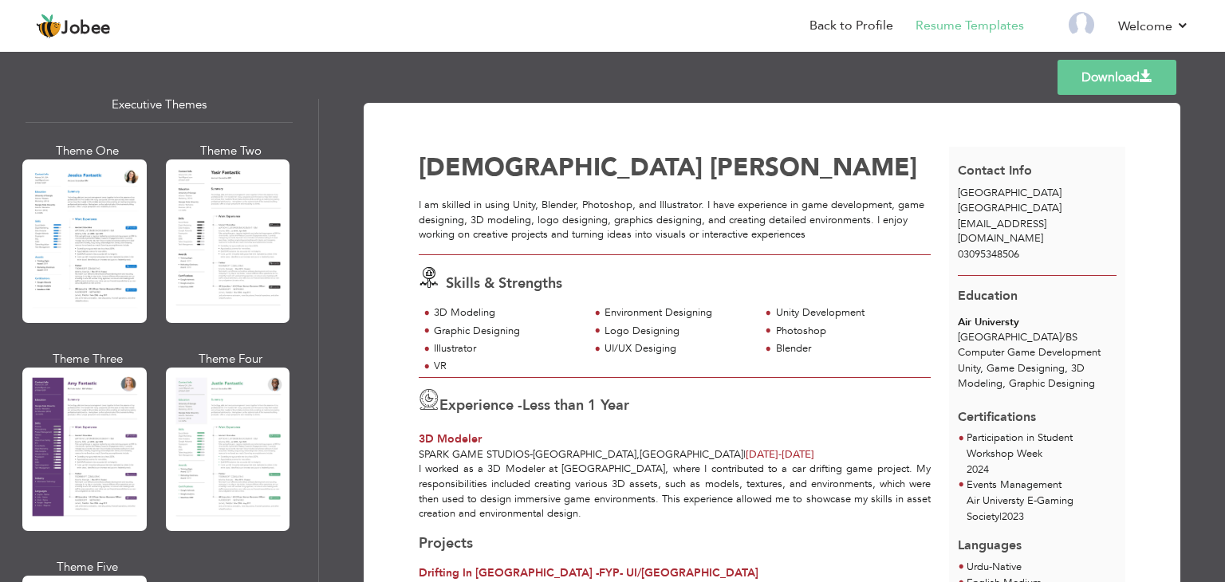
click at [245, 216] on div at bounding box center [228, 242] width 124 height 164
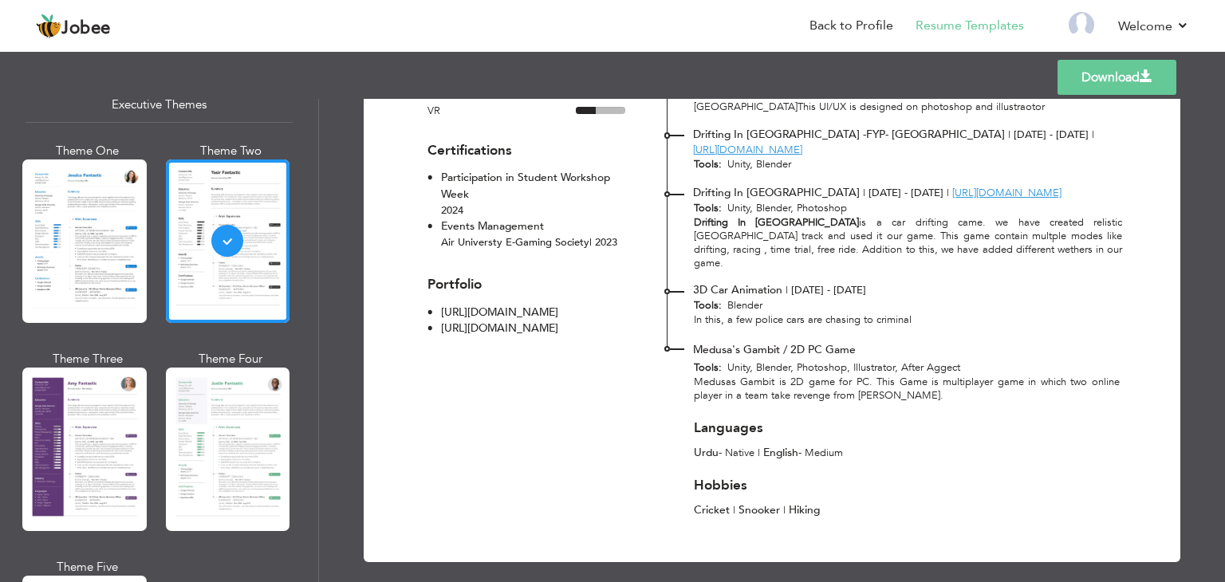
scroll to position [402, 0]
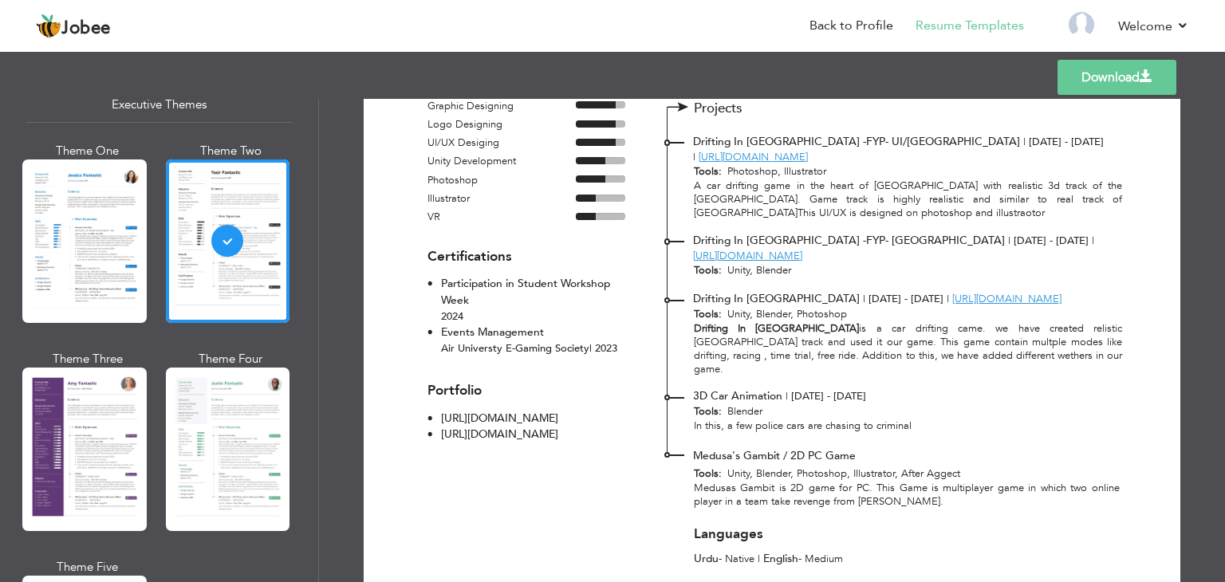
click at [1125, 78] on link "Download" at bounding box center [1117, 77] width 119 height 35
click at [869, 37] on li "Back to Profile" at bounding box center [840, 27] width 106 height 43
click at [874, 30] on link "Back to Profile" at bounding box center [852, 26] width 84 height 18
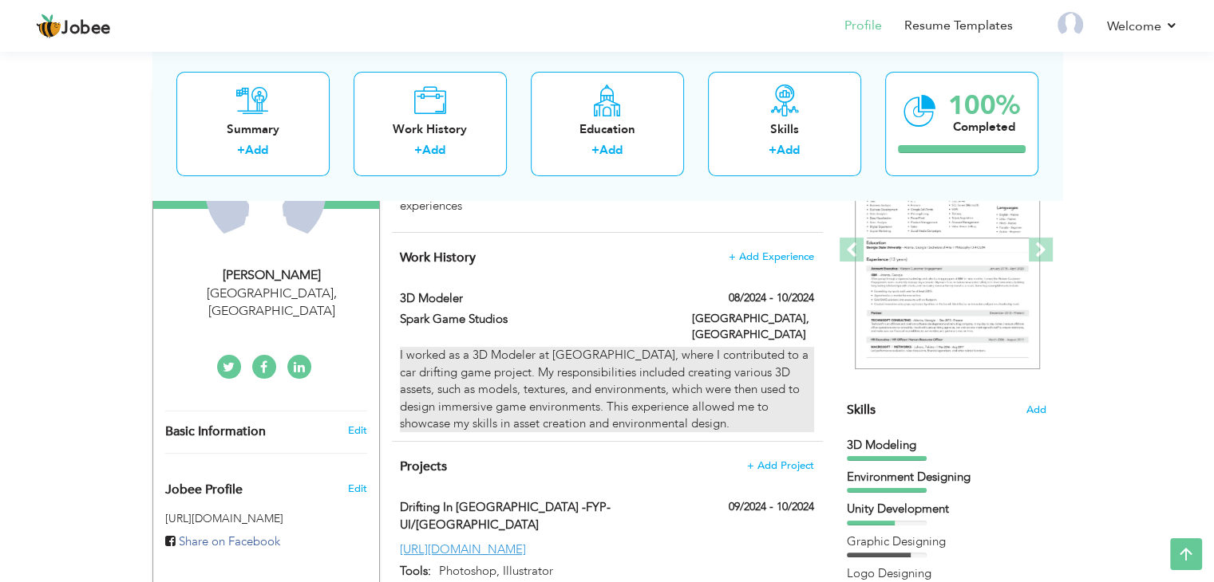
click at [659, 398] on div "I worked as a 3D Modeler at [GEOGRAPHIC_DATA], where I contributed to a car dri…" at bounding box center [606, 389] width 413 height 85
type input "3D Modeler"
type input "Spark Game Studios"
type input "08/2024"
type input "10/2024"
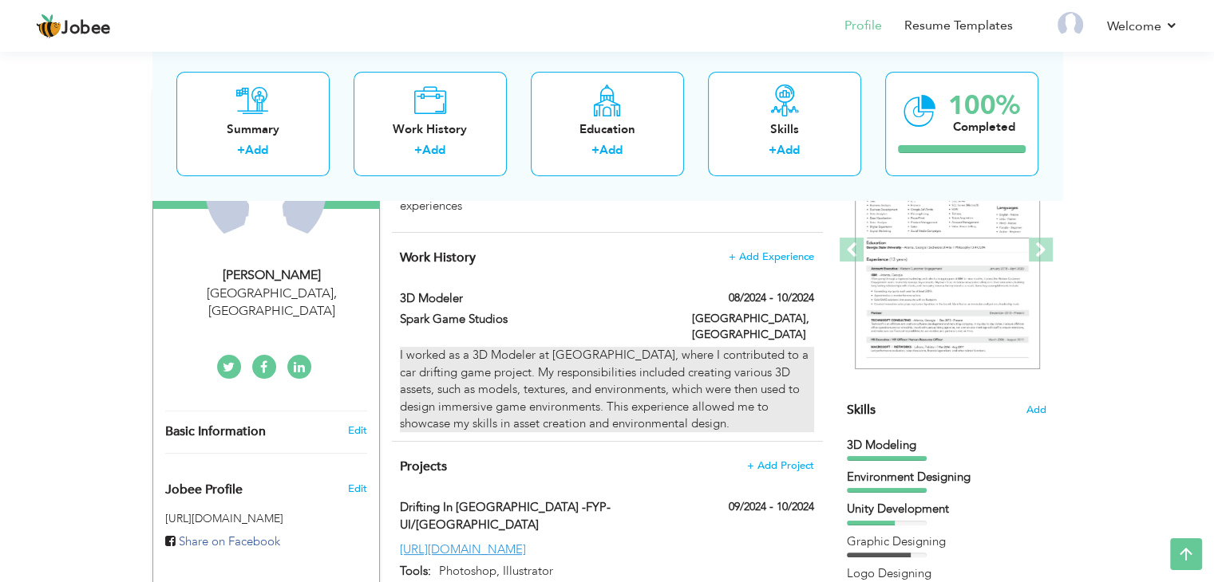
type input "[GEOGRAPHIC_DATA]"
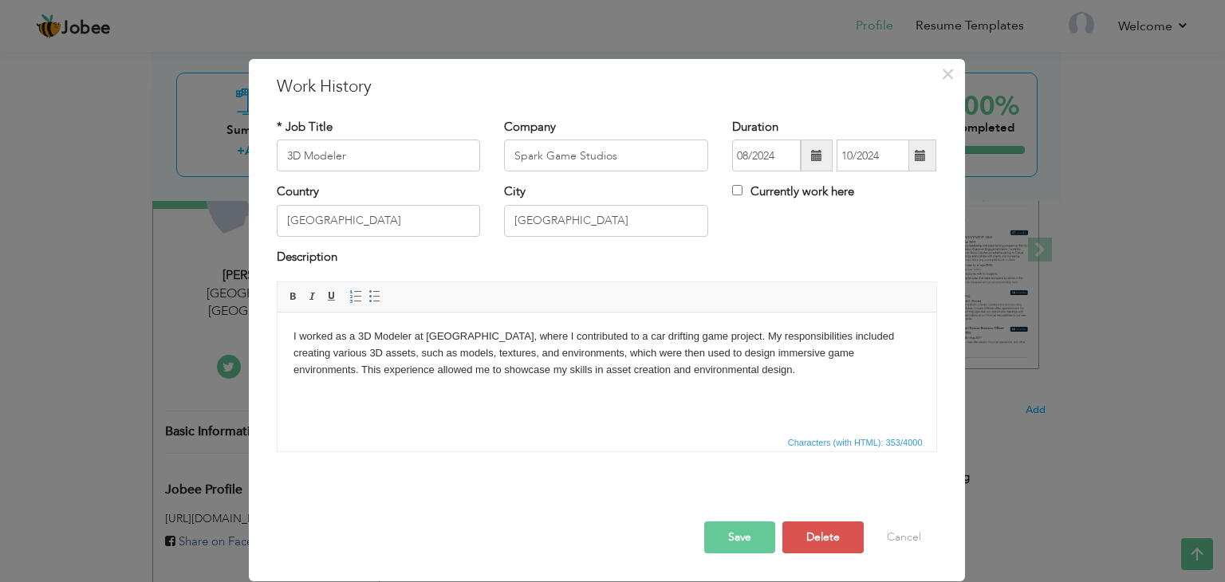
drag, startPoint x: 802, startPoint y: 372, endPoint x: 357, endPoint y: 376, distance: 445.2
click at [357, 376] on body "I worked as a 3D Modeler at Spark Game Studios, where I contributed to a car dr…" at bounding box center [606, 353] width 627 height 49
click at [751, 543] on button "Save" at bounding box center [739, 538] width 71 height 32
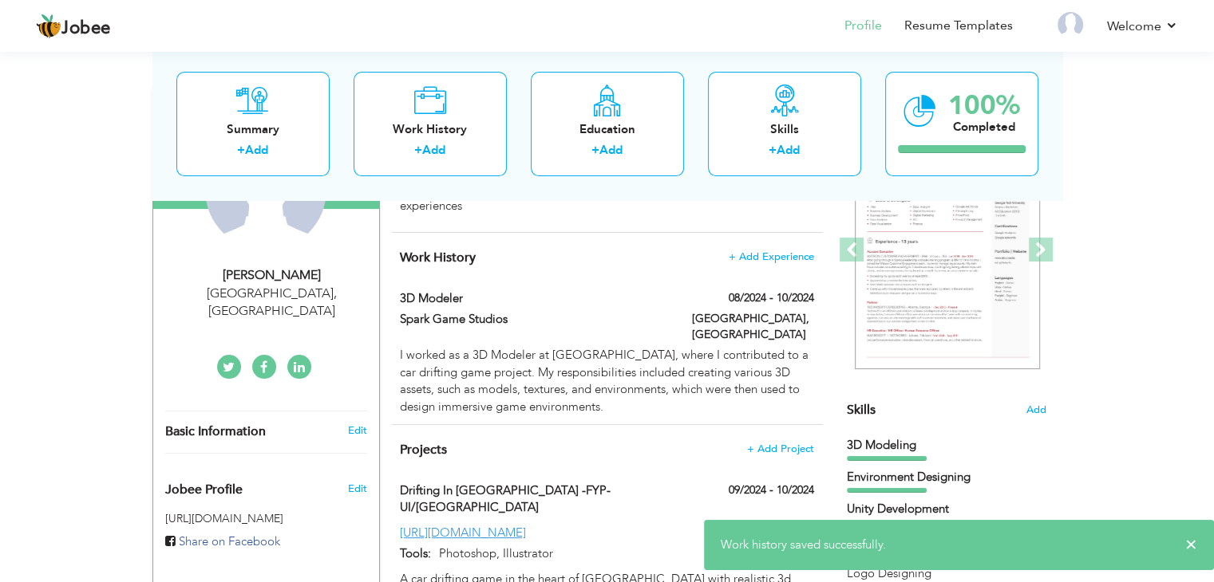
scroll to position [53, 0]
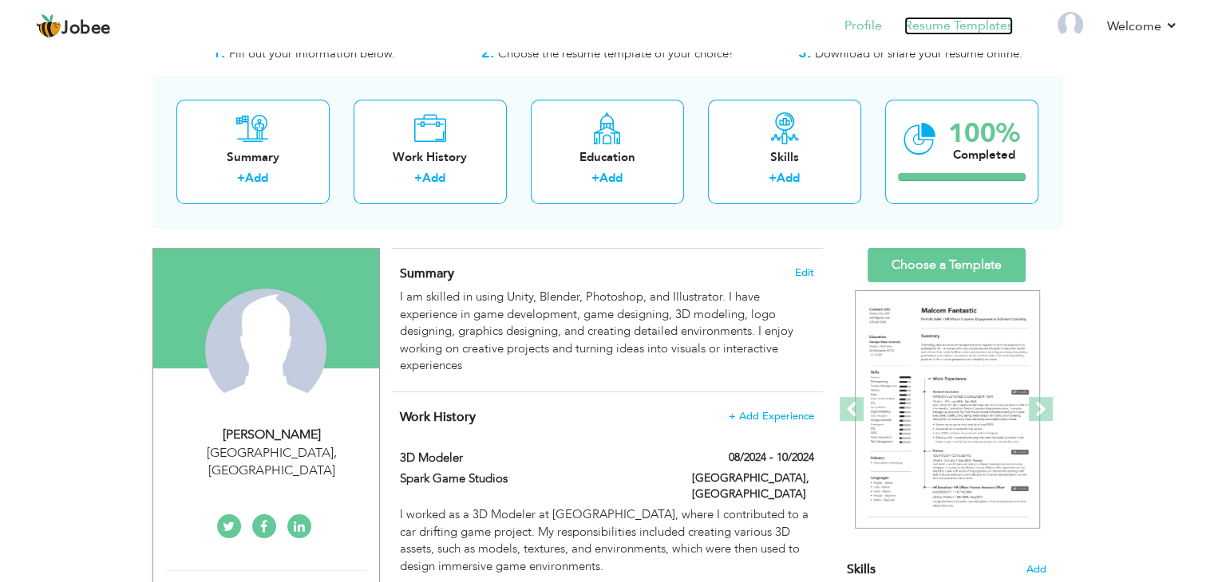
click at [932, 23] on link "Resume Templates" at bounding box center [958, 26] width 109 height 18
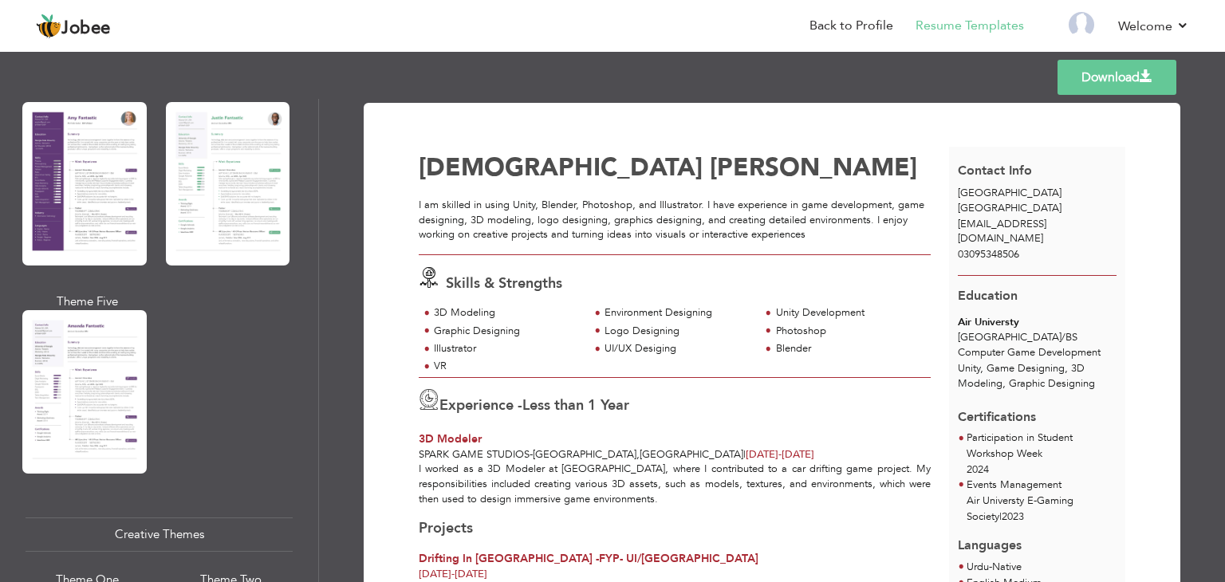
scroll to position [1329, 0]
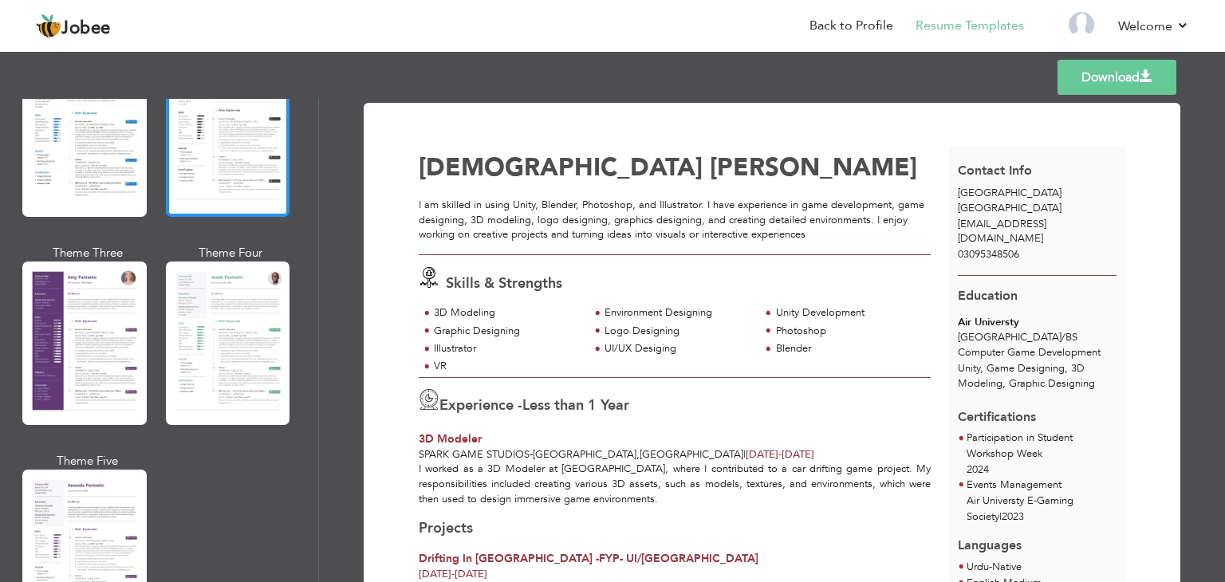
click at [239, 202] on div at bounding box center [228, 135] width 124 height 164
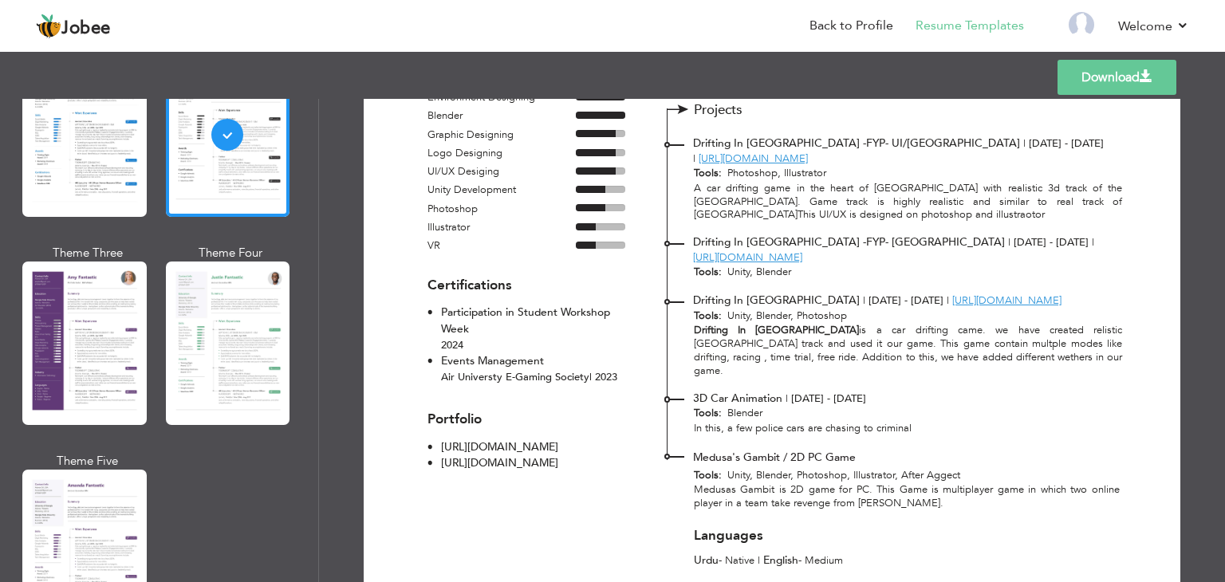
scroll to position [482, 0]
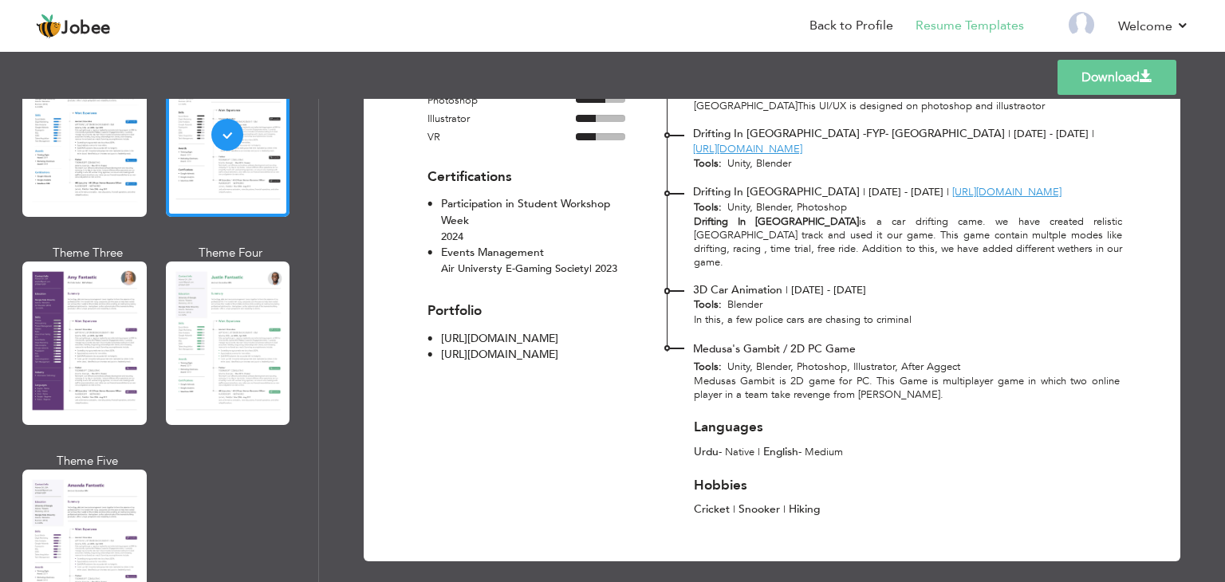
click at [1136, 71] on link "Download" at bounding box center [1117, 77] width 119 height 35
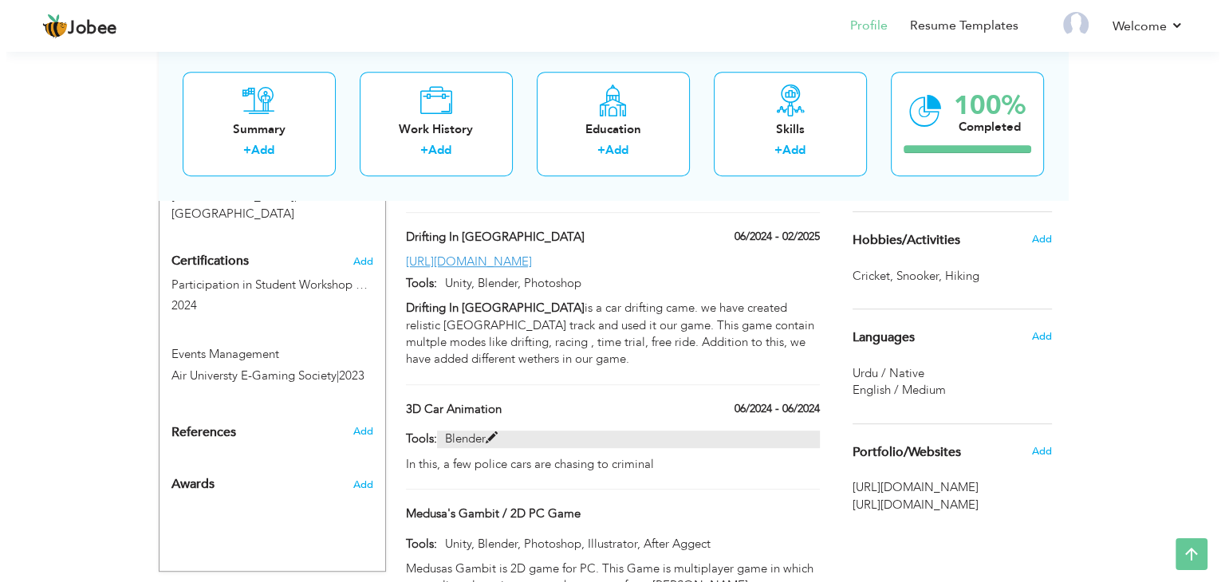
scroll to position [810, 0]
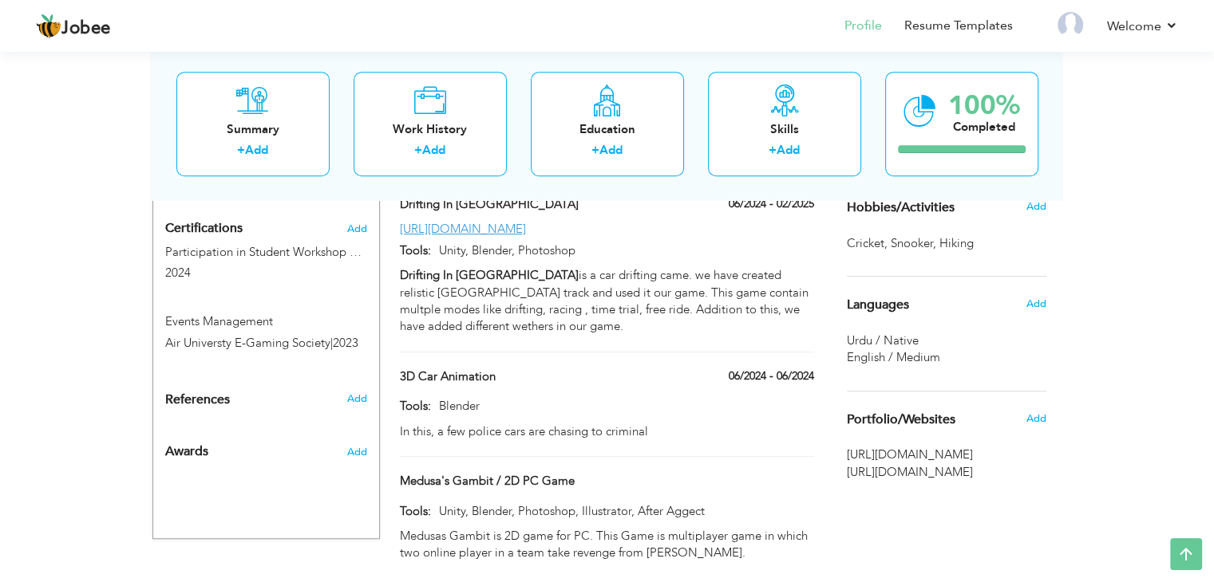
click at [776, 473] on div "Medusa's Gambit / 2D PC Game" at bounding box center [606, 483] width 437 height 21
type input "Medusa's Gambit / 2D PC Game"
type input "Unity, Blender, Photoshop, Illustrator, After Aggect"
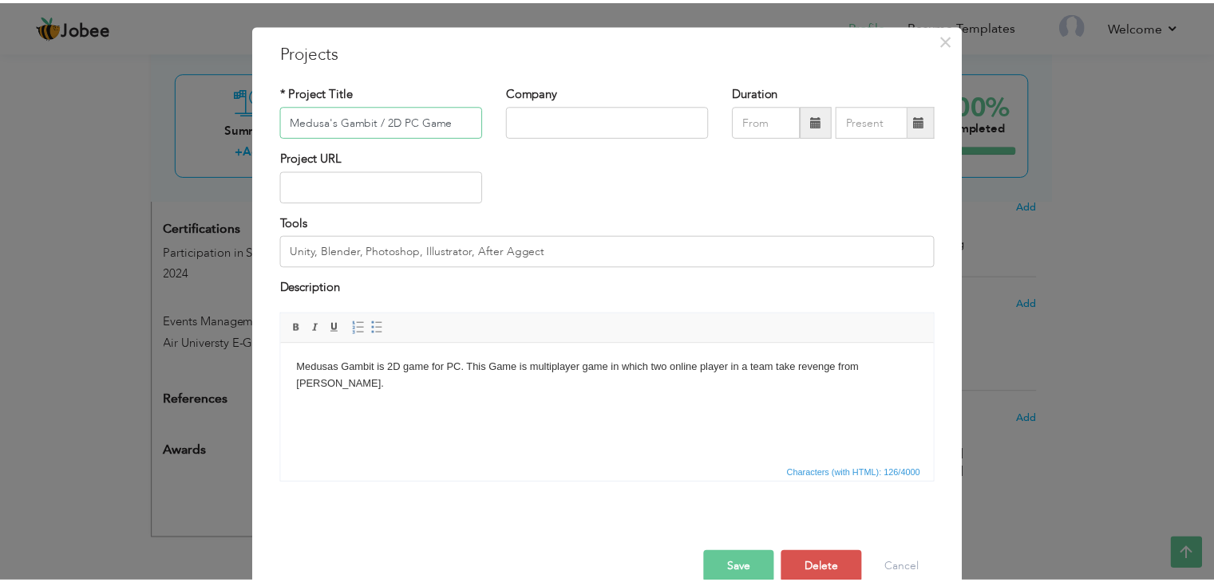
scroll to position [64, 0]
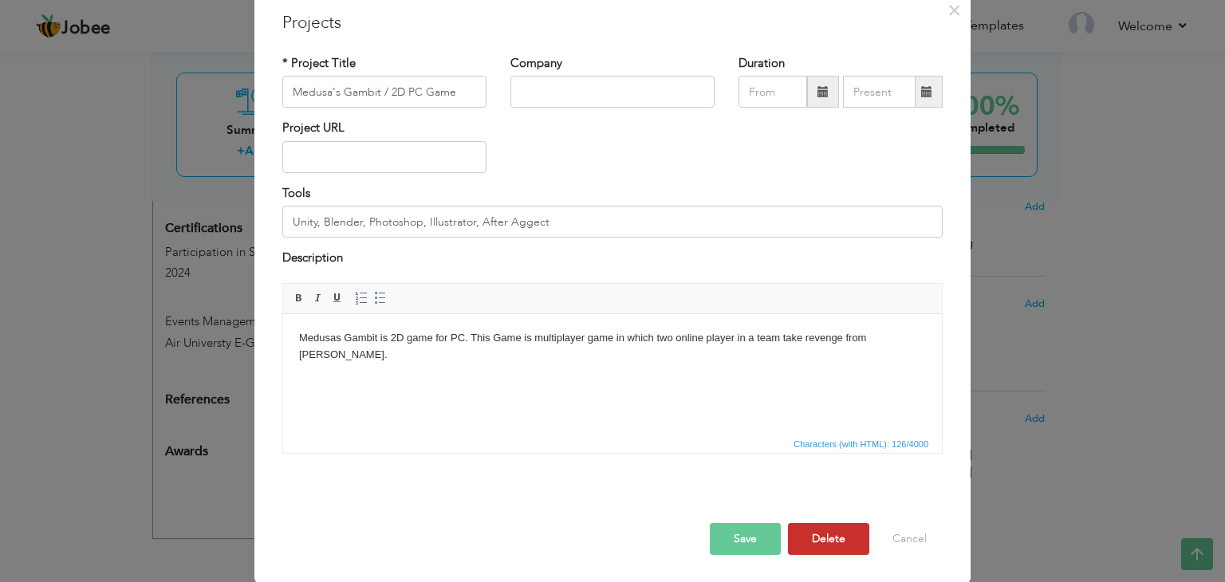
click at [827, 528] on button "Delete" at bounding box center [828, 539] width 81 height 32
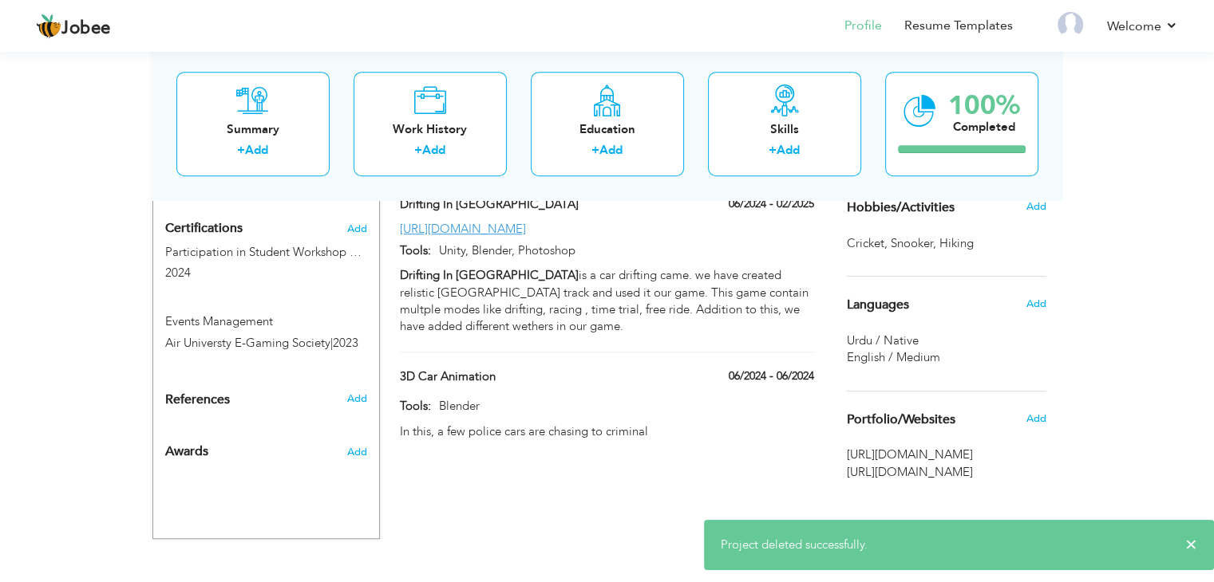
scroll to position [543, 0]
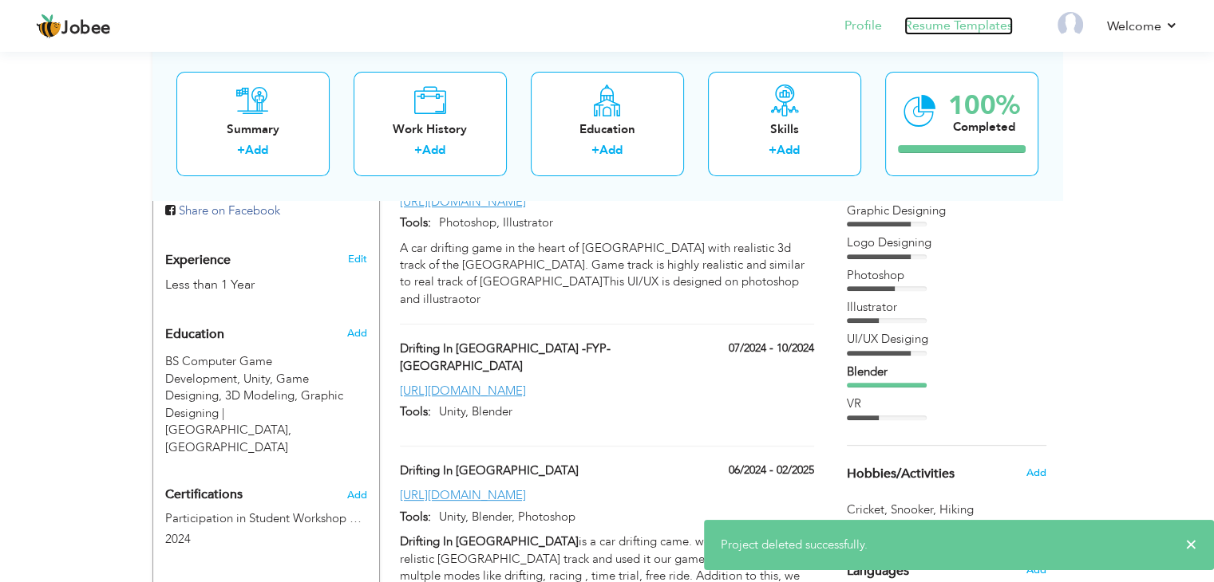
click at [952, 26] on link "Resume Templates" at bounding box center [958, 26] width 109 height 18
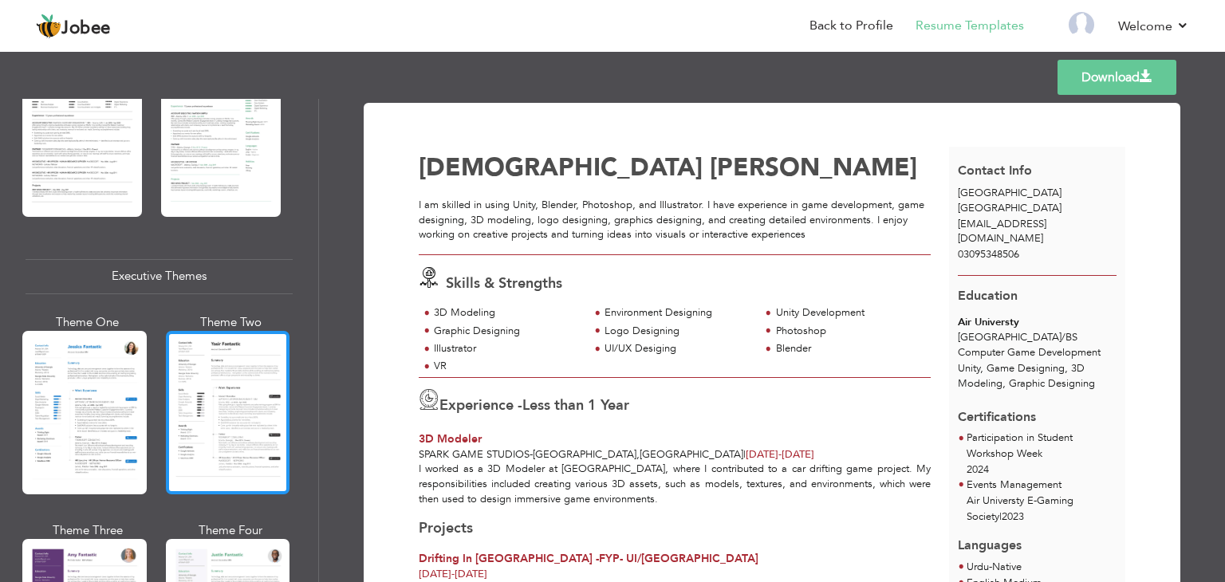
scroll to position [1223, 0]
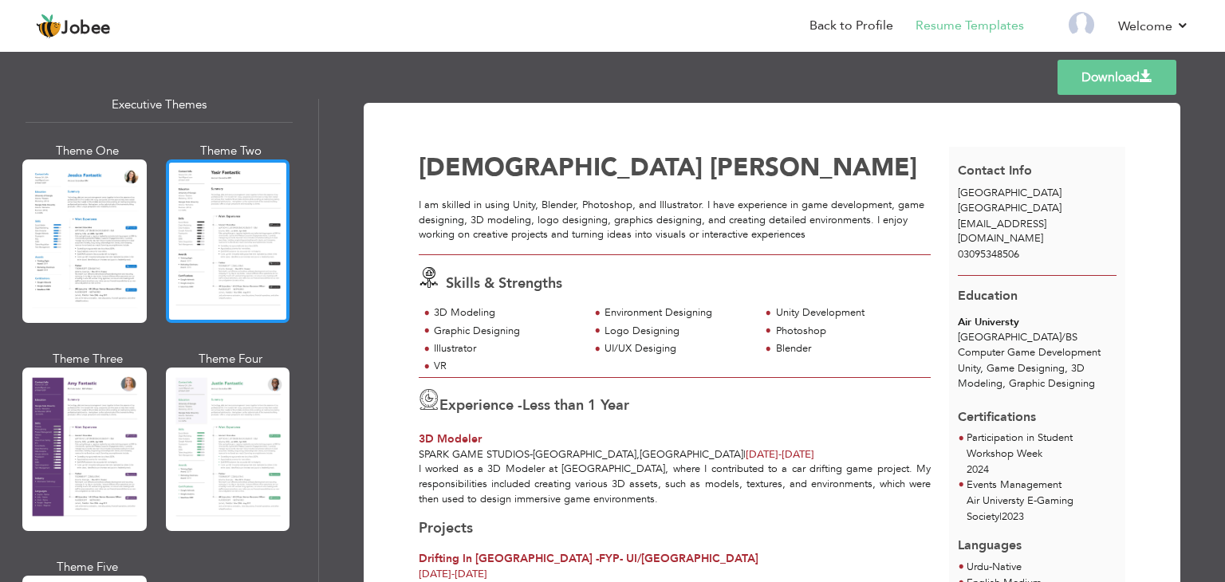
click at [244, 266] on div at bounding box center [228, 242] width 124 height 164
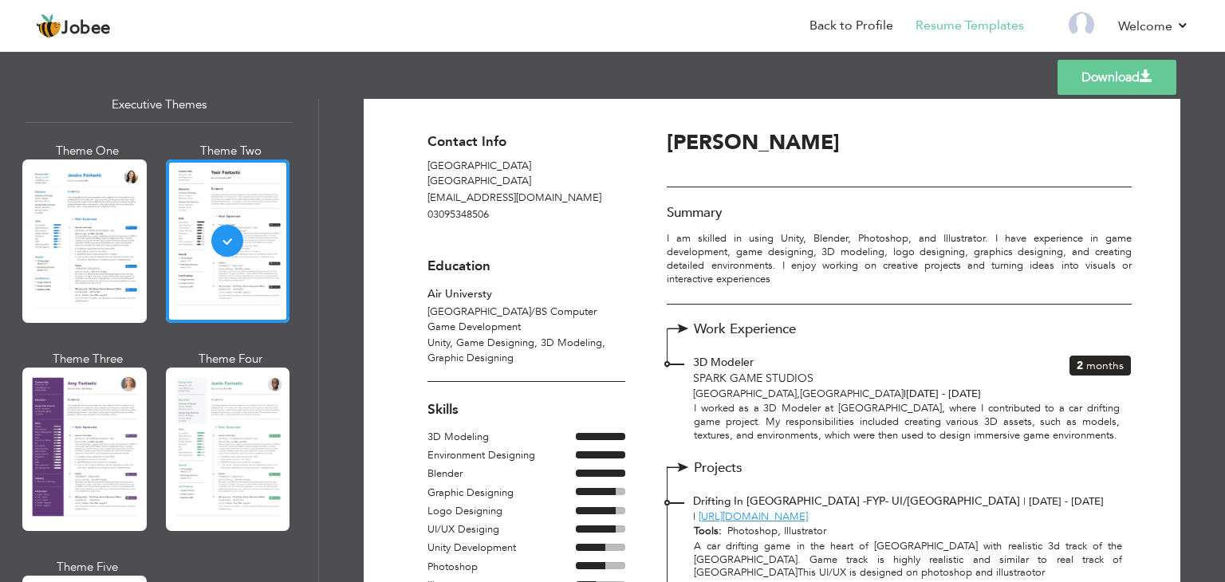
scroll to position [0, 0]
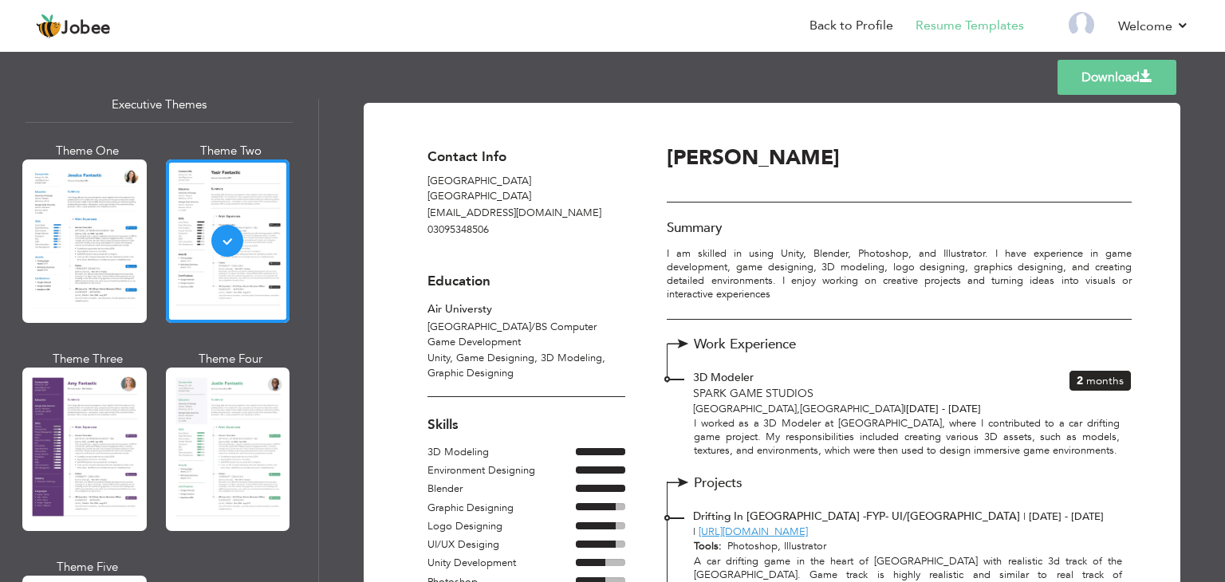
click at [1115, 84] on link "Download" at bounding box center [1117, 77] width 119 height 35
